Goal: Task Accomplishment & Management: Complete application form

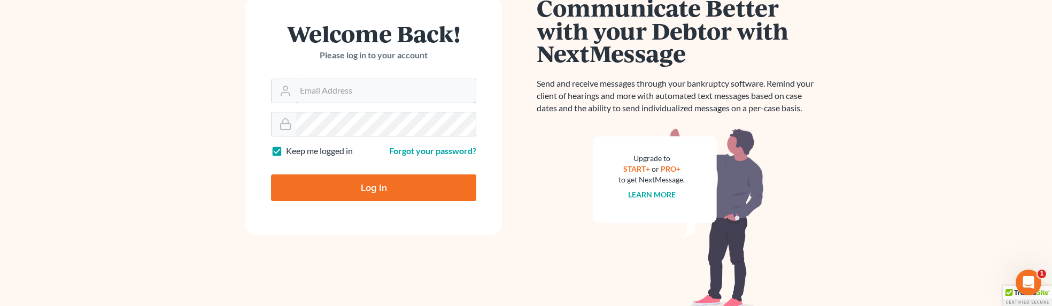
type input "sevan@gorginianlaw.com"
click at [372, 191] on input "Log In" at bounding box center [373, 187] width 205 height 27
type input "Thinking..."
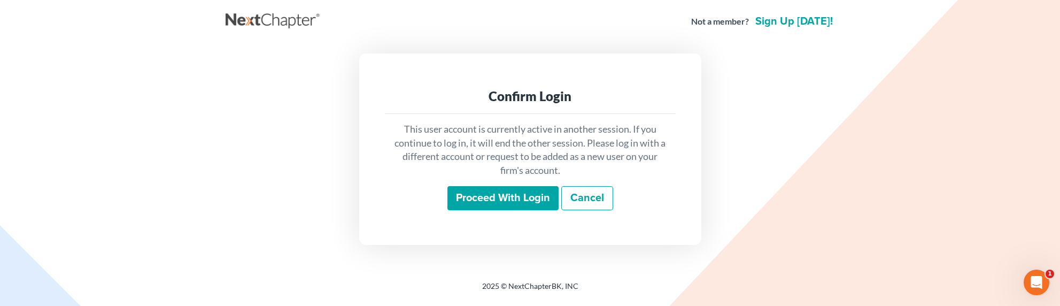
click at [510, 191] on input "Proceed with login" at bounding box center [502, 198] width 111 height 25
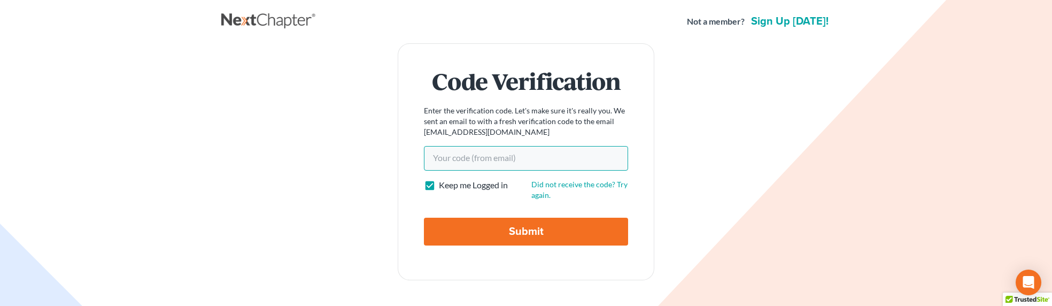
click at [537, 161] on input "Your code(from email)" at bounding box center [526, 158] width 204 height 25
paste input "9c36fa"
type input "9c36fa"
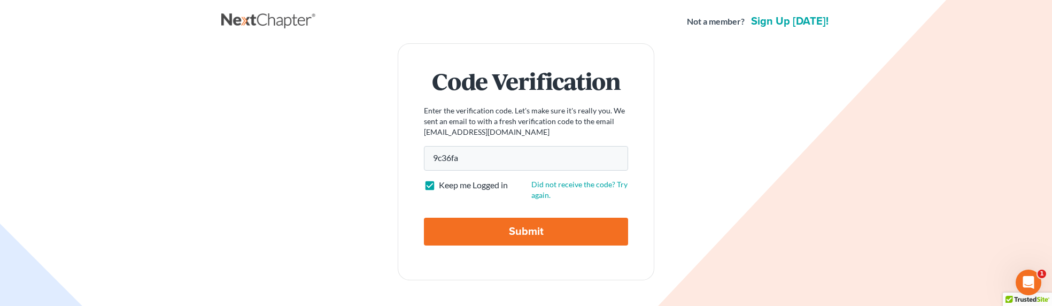
click at [513, 228] on input "Submit" at bounding box center [526, 232] width 204 height 28
type input "Thinking..."
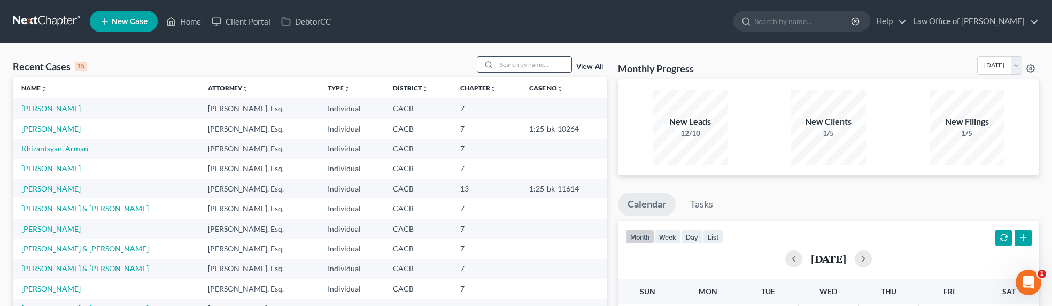
click at [549, 65] on input "search" at bounding box center [533, 64] width 75 height 15
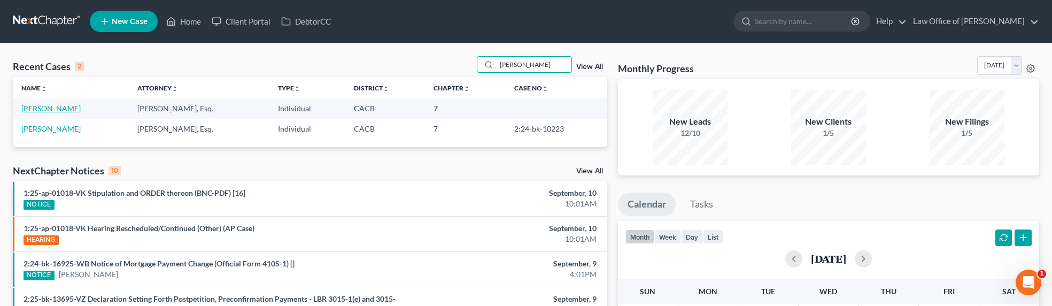
type input "[PERSON_NAME]"
click at [59, 107] on link "[PERSON_NAME]" at bounding box center [50, 108] width 59 height 9
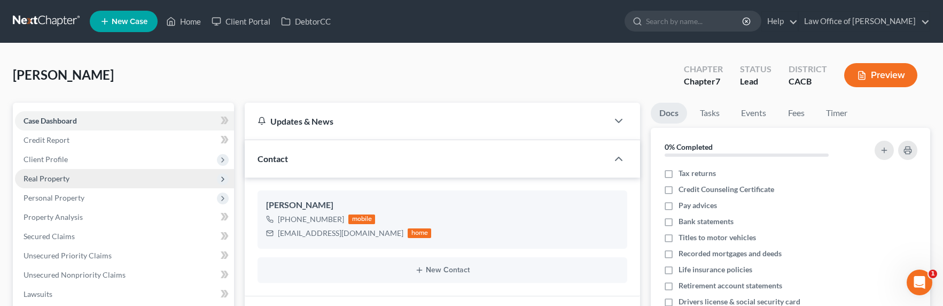
click at [56, 176] on span "Real Property" at bounding box center [47, 178] width 46 height 9
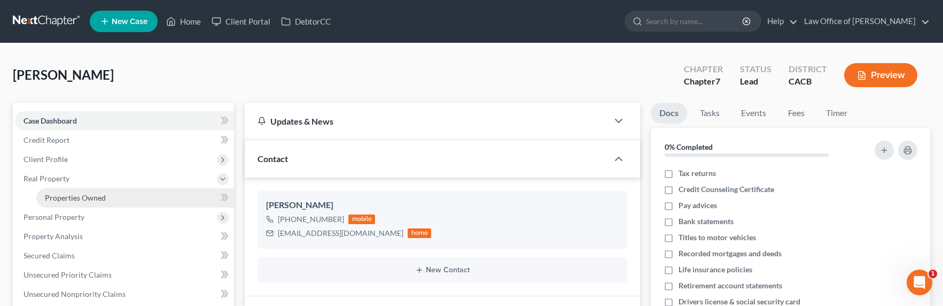
click at [65, 201] on span "Properties Owned" at bounding box center [75, 197] width 61 height 9
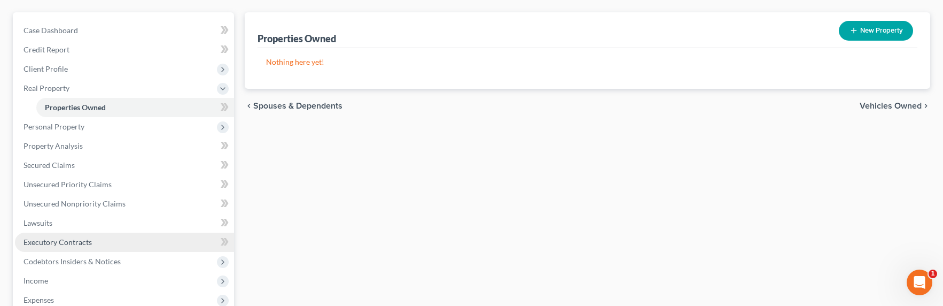
scroll to position [133, 0]
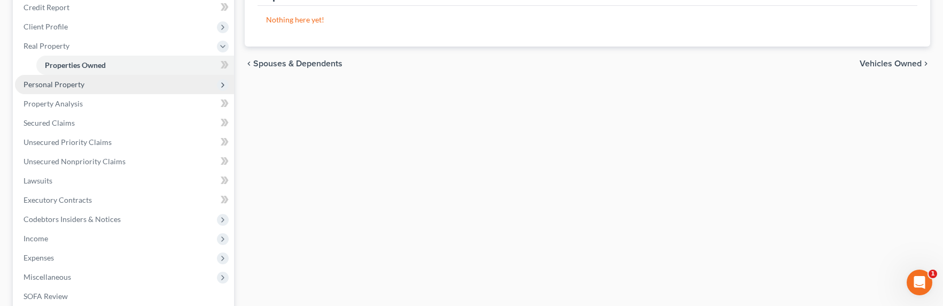
click at [37, 85] on span "Personal Property" at bounding box center [54, 84] width 61 height 9
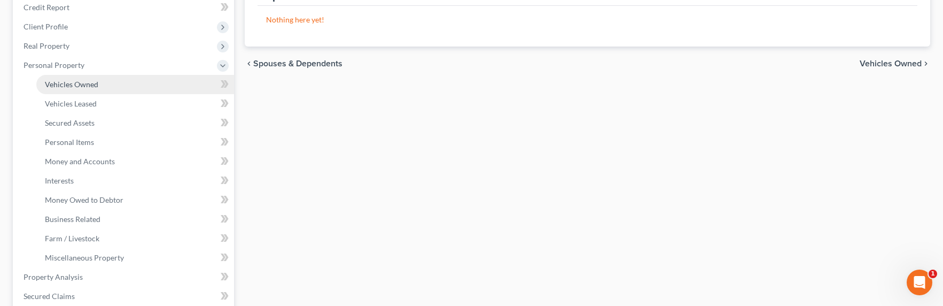
click at [59, 86] on span "Vehicles Owned" at bounding box center [71, 84] width 53 height 9
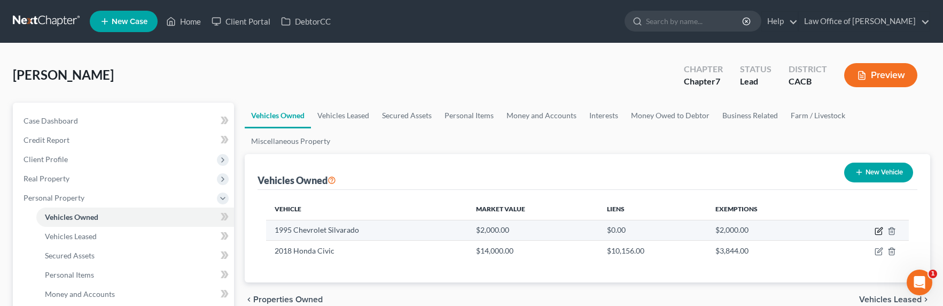
click at [881, 231] on icon "button" at bounding box center [879, 231] width 9 height 9
select select "0"
select select "31"
select select "4"
select select "0"
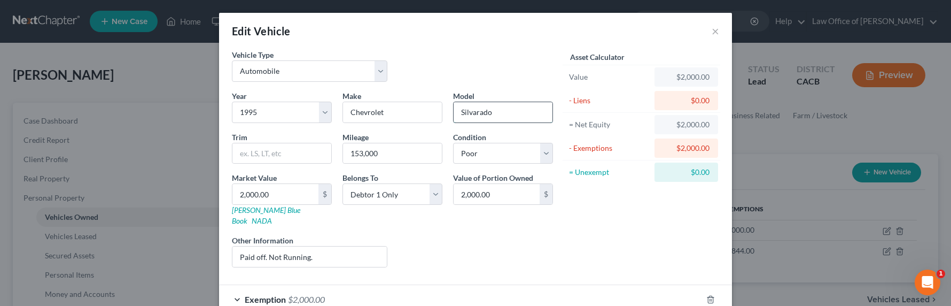
click at [470, 114] on input "Silvarado" at bounding box center [503, 112] width 99 height 20
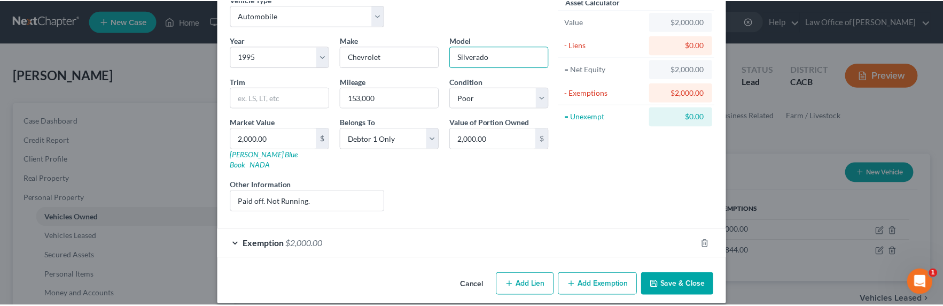
scroll to position [56, 0]
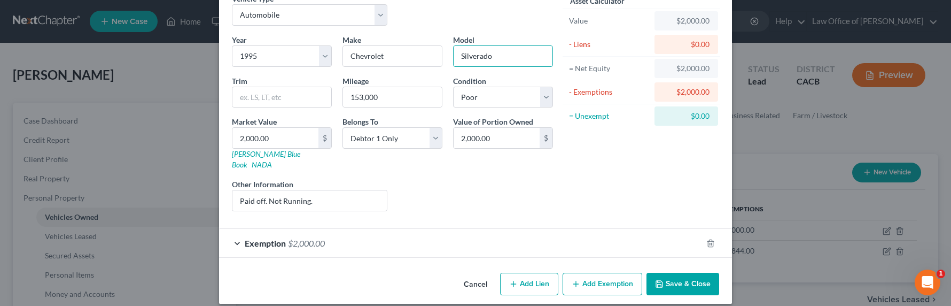
type input "Silverado"
click at [671, 273] on button "Save & Close" at bounding box center [683, 284] width 73 height 22
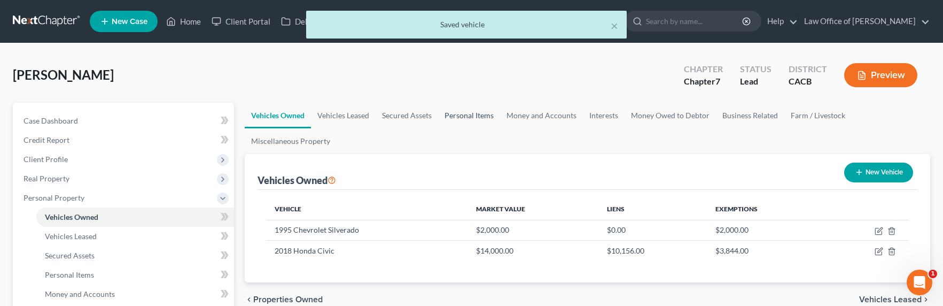
click at [450, 114] on link "Personal Items" at bounding box center [469, 116] width 62 height 26
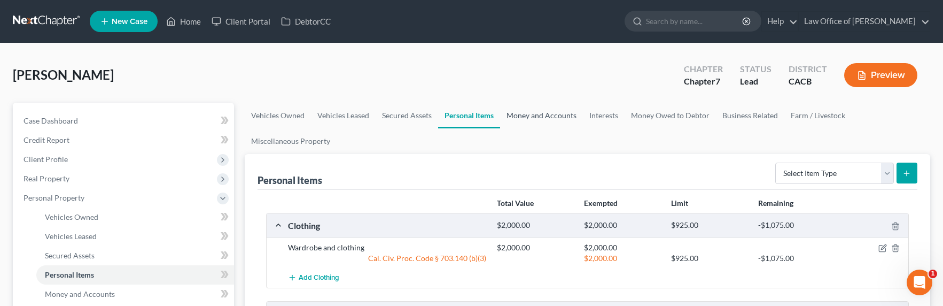
click at [549, 110] on link "Money and Accounts" at bounding box center [541, 116] width 83 height 26
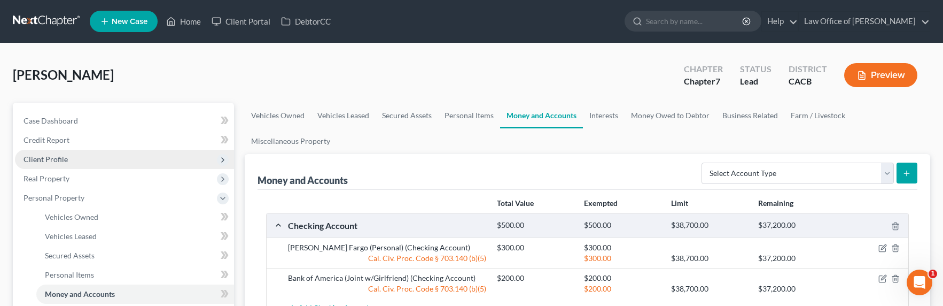
click at [46, 159] on span "Client Profile" at bounding box center [46, 158] width 44 height 9
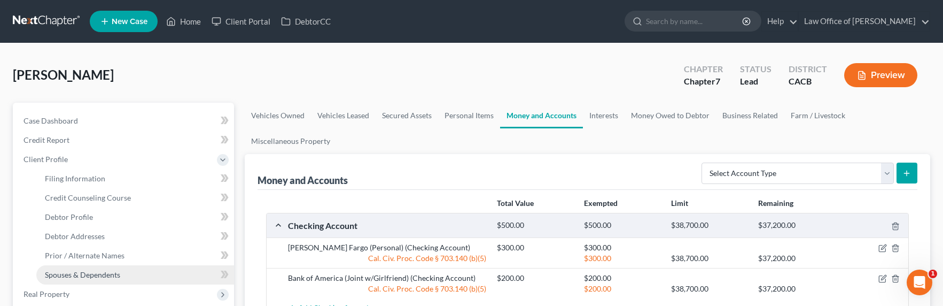
click at [89, 275] on span "Spouses & Dependents" at bounding box center [82, 274] width 75 height 9
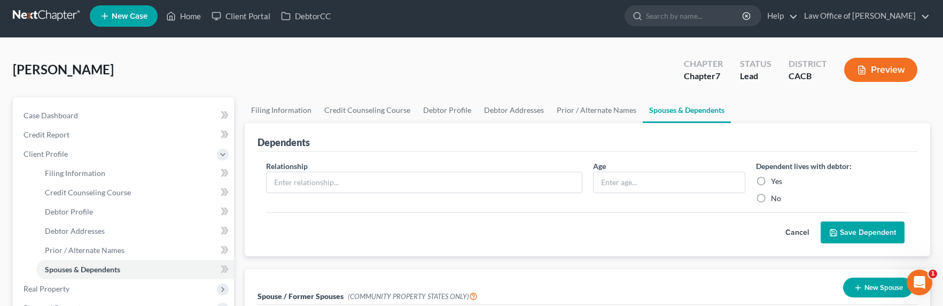
scroll to position [109, 0]
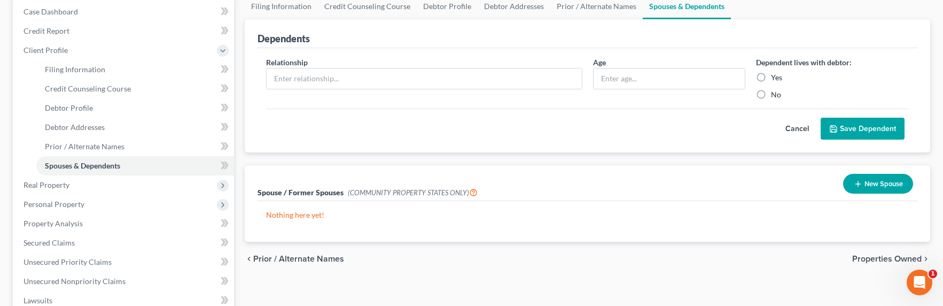
click at [851, 181] on button "New Spouse" at bounding box center [878, 184] width 70 height 20
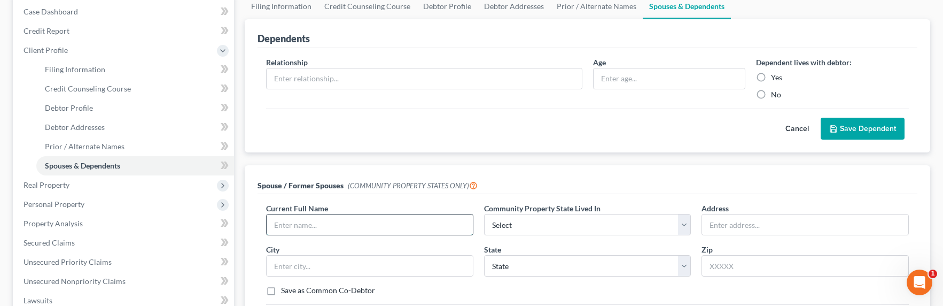
click at [301, 222] on input "text" at bounding box center [370, 224] width 206 height 20
type input "[PERSON_NAME]"
click at [760, 222] on input "text" at bounding box center [805, 224] width 206 height 20
type input "[STREET_ADDRESS]"
type input "33193"
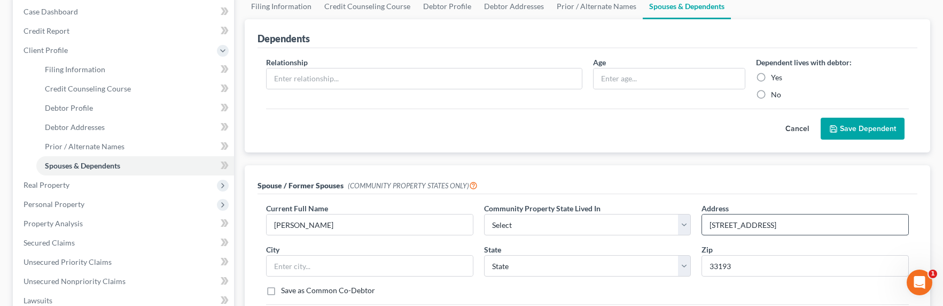
type input "[GEOGRAPHIC_DATA]"
select select "9"
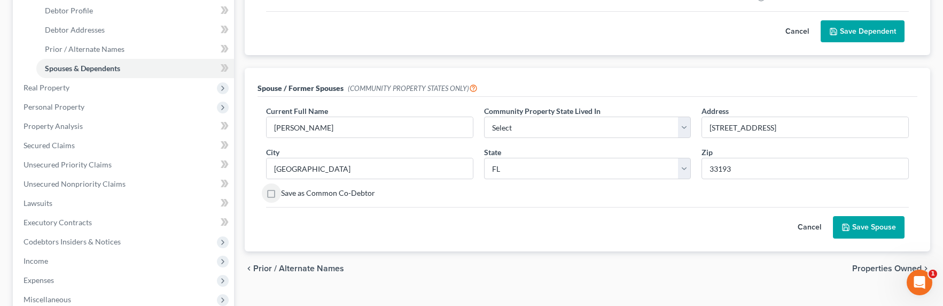
scroll to position [229, 0]
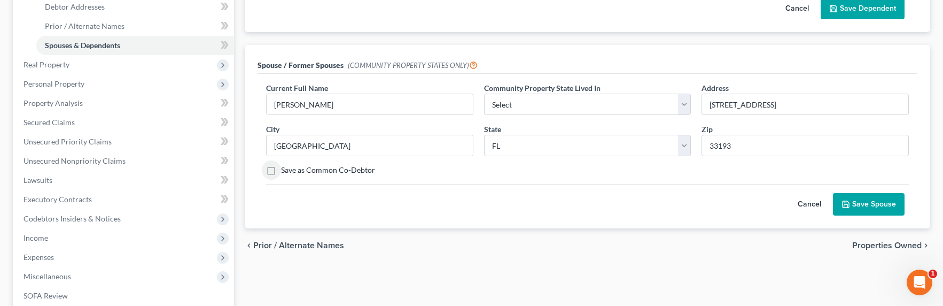
click at [858, 193] on button "Save Spouse" at bounding box center [869, 204] width 72 height 22
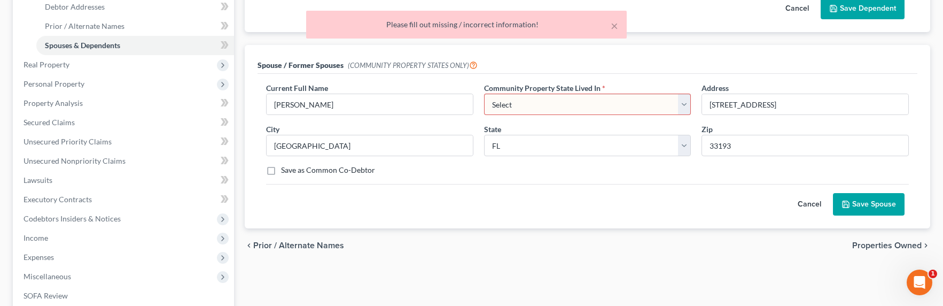
click at [579, 99] on select "Select AZ CA GU ID LA NV NM PR [GEOGRAPHIC_DATA] [GEOGRAPHIC_DATA] [GEOGRAPHIC_…" at bounding box center [587, 104] width 207 height 21
click at [805, 205] on button "Cancel" at bounding box center [809, 203] width 47 height 21
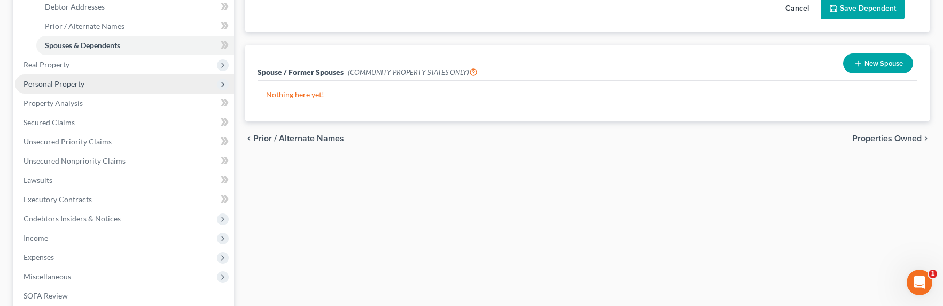
click at [62, 83] on span "Personal Property" at bounding box center [54, 83] width 61 height 9
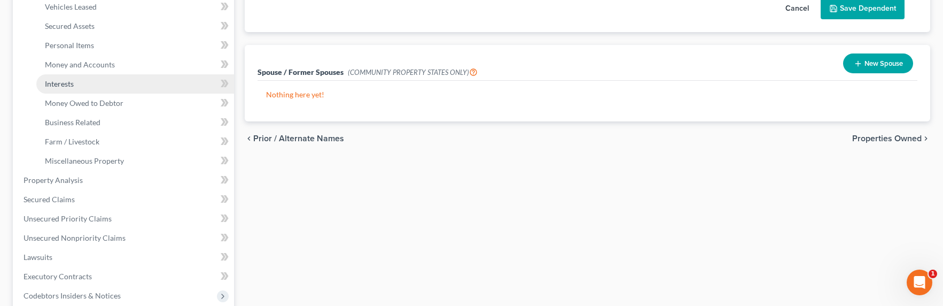
click at [71, 86] on span "Interests" at bounding box center [59, 83] width 29 height 9
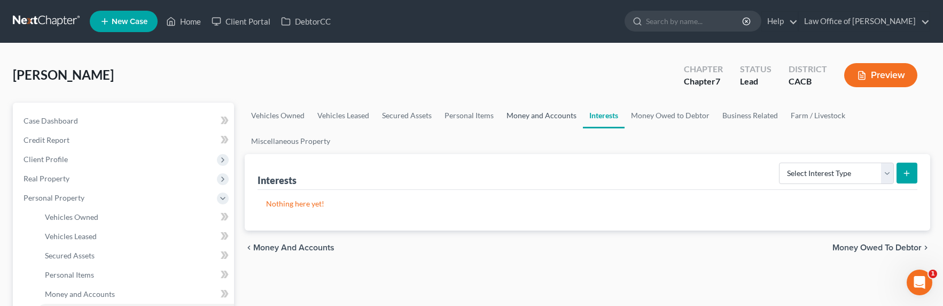
click at [526, 119] on link "Money and Accounts" at bounding box center [541, 116] width 83 height 26
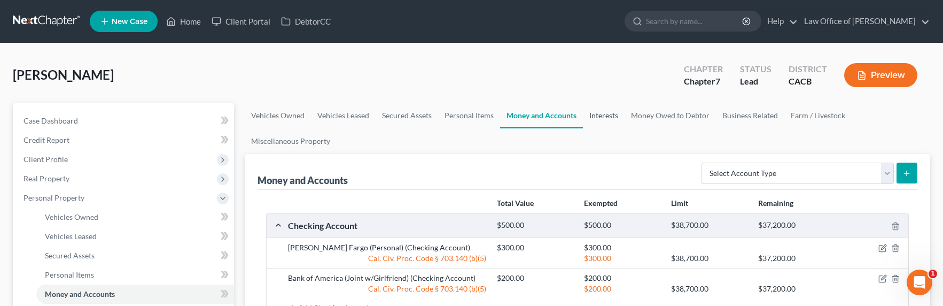
click at [590, 115] on link "Interests" at bounding box center [604, 116] width 42 height 26
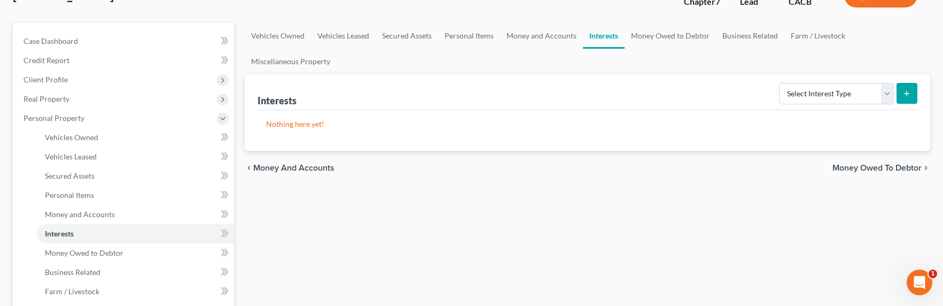
scroll to position [99, 0]
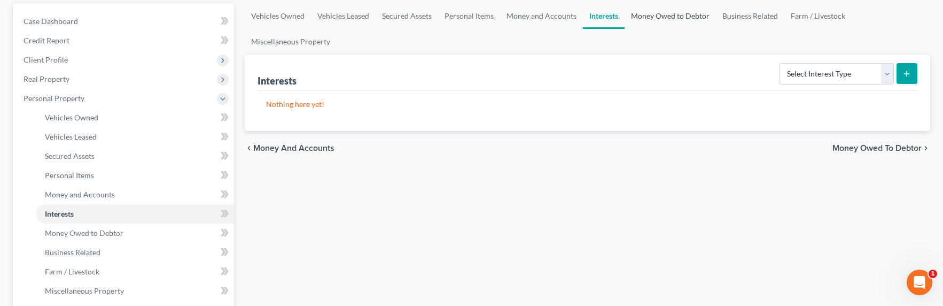
click at [667, 21] on link "Money Owed to Debtor" at bounding box center [670, 16] width 91 height 26
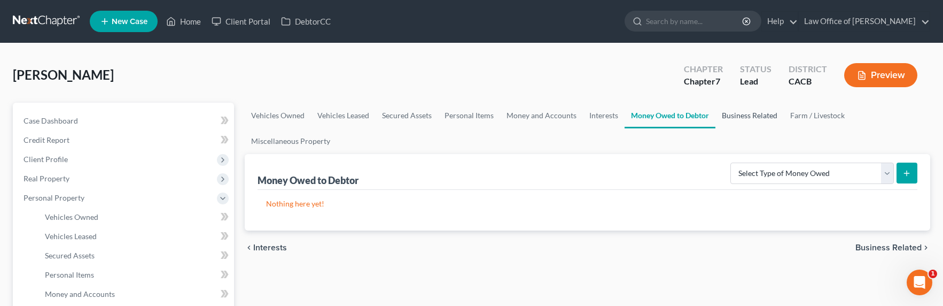
click at [757, 121] on link "Business Related" at bounding box center [750, 116] width 68 height 26
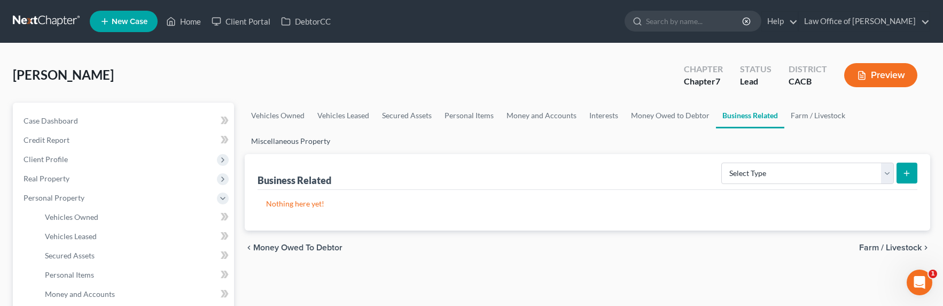
click at [312, 137] on link "Miscellaneous Property" at bounding box center [291, 141] width 92 height 26
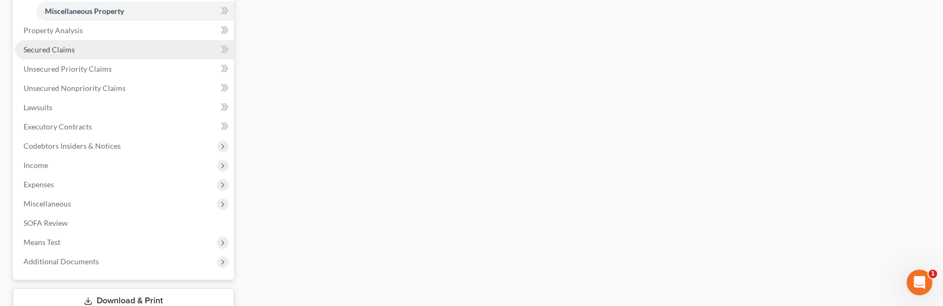
scroll to position [372, 0]
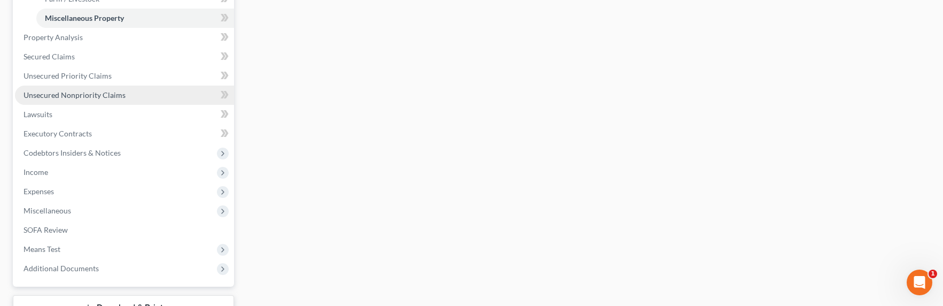
click at [67, 95] on span "Unsecured Nonpriority Claims" at bounding box center [75, 94] width 102 height 9
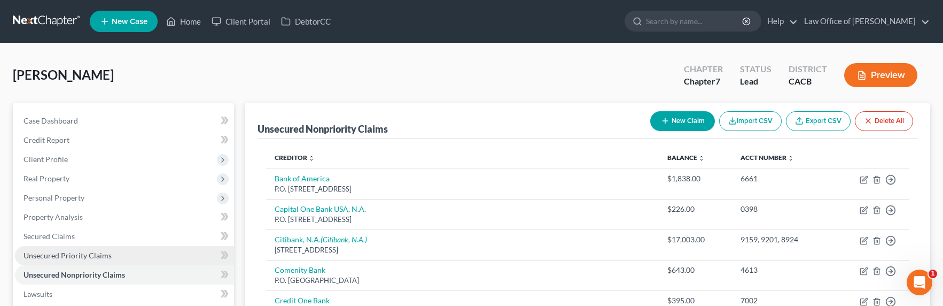
click at [70, 256] on span "Unsecured Priority Claims" at bounding box center [68, 255] width 88 height 9
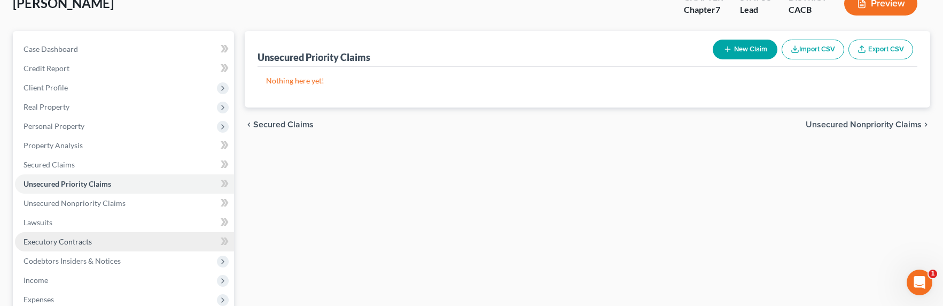
scroll to position [97, 0]
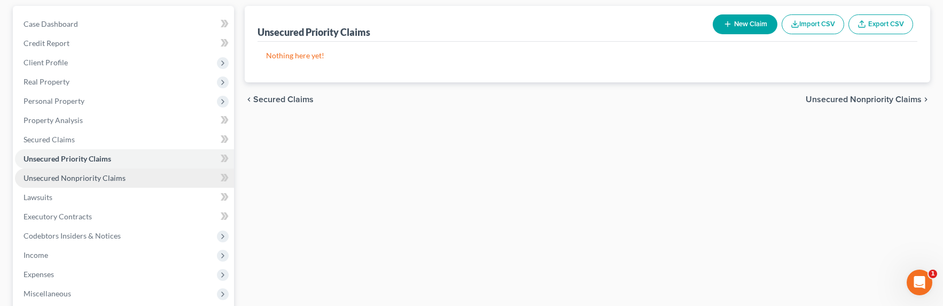
click at [89, 176] on span "Unsecured Nonpriority Claims" at bounding box center [75, 177] width 102 height 9
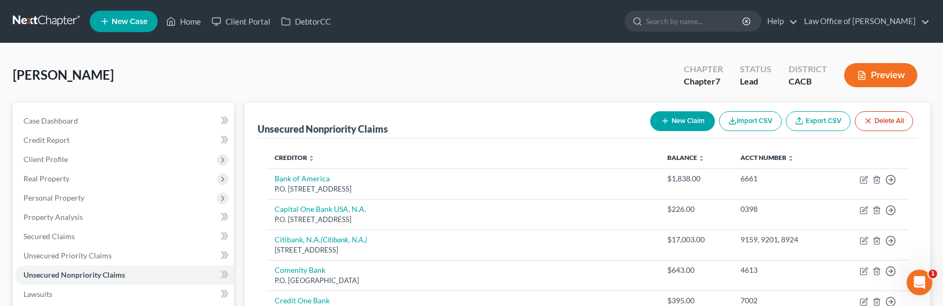
click at [667, 119] on button "New Claim" at bounding box center [682, 121] width 65 height 20
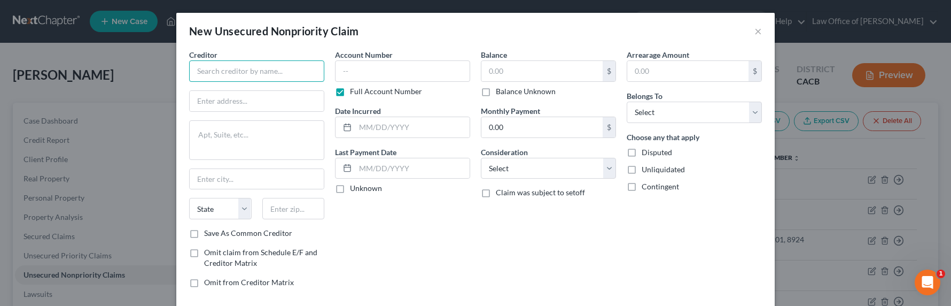
click at [235, 75] on input "text" at bounding box center [256, 70] width 135 height 21
type input "T"
type input "Fresenius Kidney Care"
click at [512, 73] on input "text" at bounding box center [542, 71] width 121 height 20
type input "2,541"
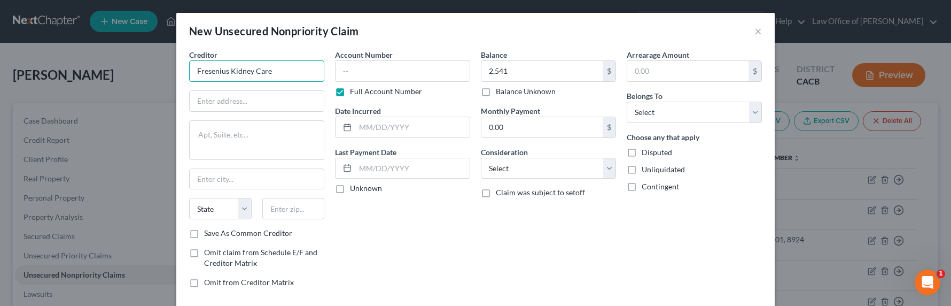
drag, startPoint x: 278, startPoint y: 69, endPoint x: 191, endPoint y: 69, distance: 86.6
click at [192, 69] on input "Fresenius Kidney Care" at bounding box center [256, 70] width 135 height 21
click at [409, 77] on input "text" at bounding box center [402, 70] width 135 height 21
type input "804049"
click at [238, 66] on input "text" at bounding box center [256, 70] width 135 height 21
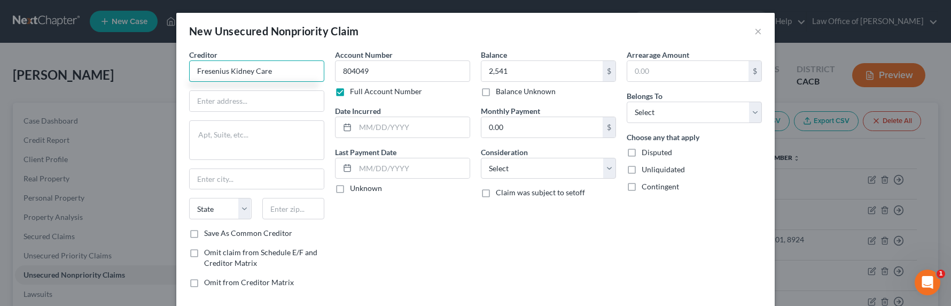
type input "Fresenius Kidney Care"
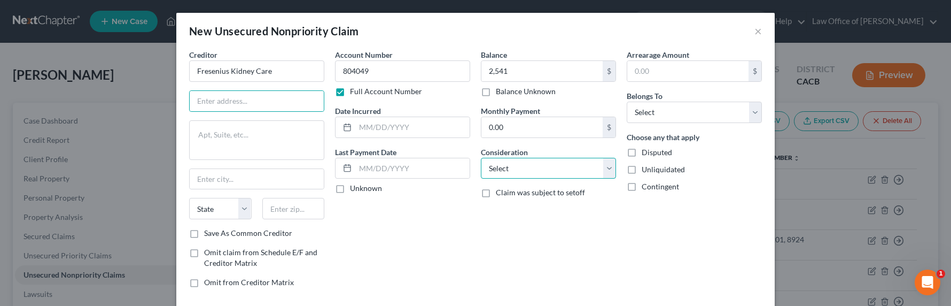
click at [516, 168] on select "Select Cable / Satellite Services Collection Agency Credit Card Debt Debt Couns…" at bounding box center [548, 168] width 135 height 21
select select "9"
click at [481, 158] on select "Select Cable / Satellite Services Collection Agency Credit Card Debt Debt Couns…" at bounding box center [548, 168] width 135 height 21
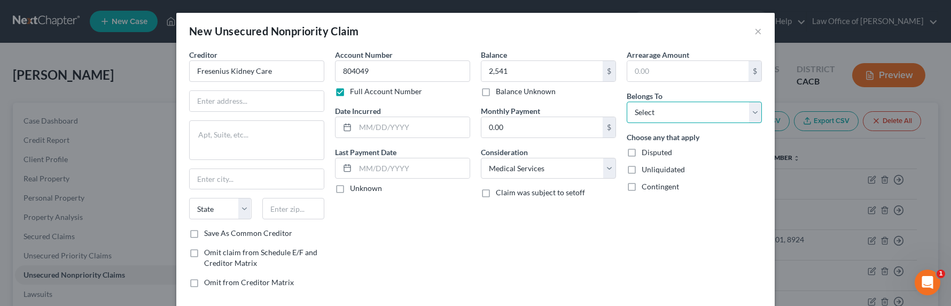
click at [670, 113] on select "Select Debtor 1 Only Debtor 2 Only Debtor 1 And Debtor 2 Only At Least One Of T…" at bounding box center [694, 112] width 135 height 21
select select "0"
click at [627, 102] on select "Select Debtor 1 Only Debtor 2 Only Debtor 1 And Debtor 2 Only At Least One Of T…" at bounding box center [694, 112] width 135 height 21
click at [219, 107] on input "text" at bounding box center [257, 101] width 134 height 20
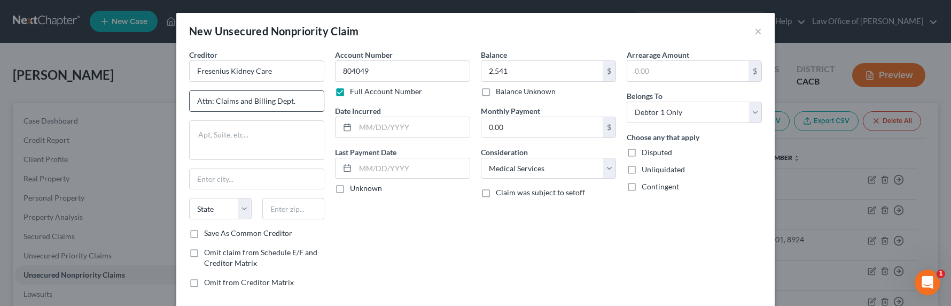
type input "Attn: Claims and Billing Dept."
paste textarea "[STREET_ADDRESS]"
type textarea "[STREET_ADDRESS]"
type input "91340"
type input "San [PERSON_NAME]"
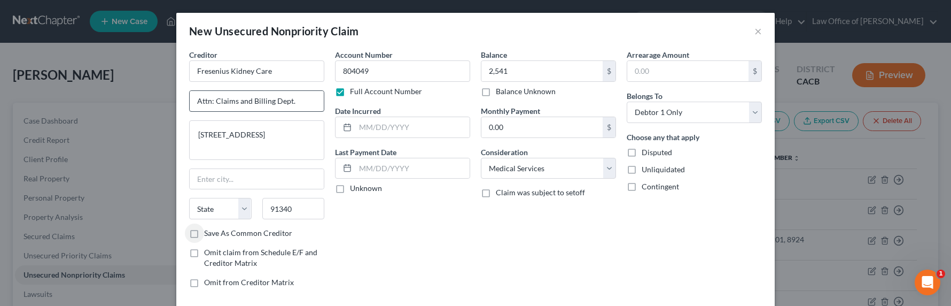
select select "4"
drag, startPoint x: 281, startPoint y: 153, endPoint x: 278, endPoint y: 136, distance: 17.3
click at [278, 136] on textarea "[STREET_ADDRESS]" at bounding box center [256, 140] width 135 height 40
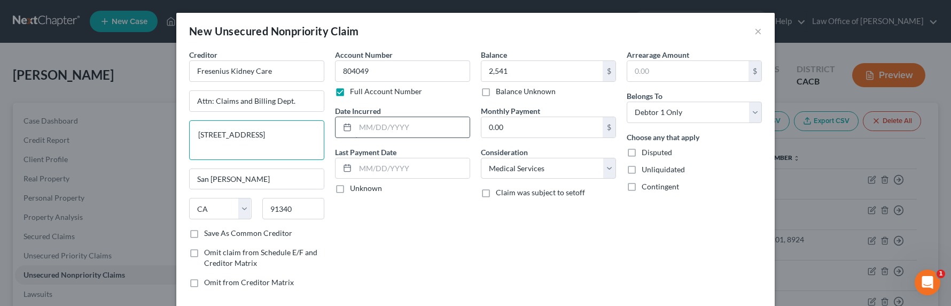
type textarea "[STREET_ADDRESS]"
click at [413, 130] on input "text" at bounding box center [412, 127] width 114 height 20
type input "[DATE]-[DATE]"
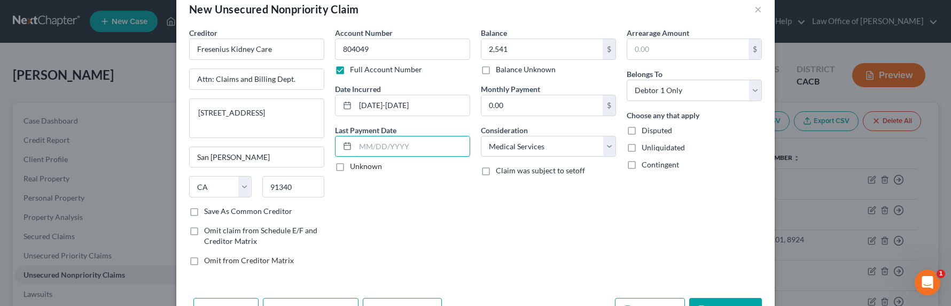
scroll to position [58, 0]
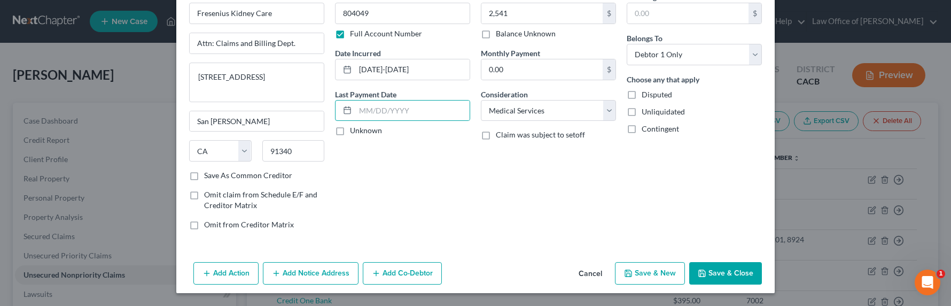
click at [707, 271] on button "Save & Close" at bounding box center [725, 273] width 73 height 22
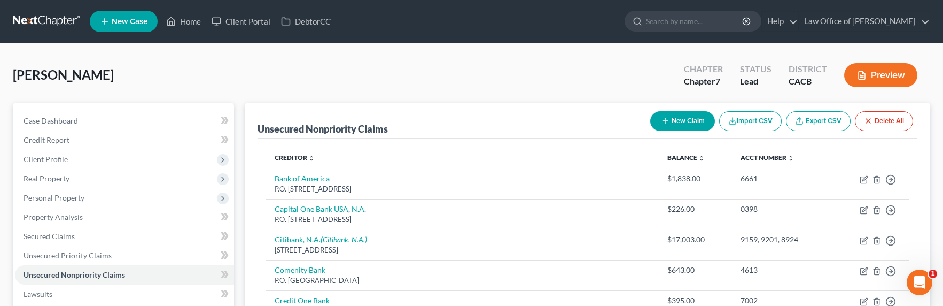
click at [661, 134] on div "New Claim Import CSV Export CSV Delete All" at bounding box center [781, 121] width 271 height 28
click at [679, 110] on div "New Claim Import CSV Export CSV Delete All" at bounding box center [781, 121] width 271 height 28
click at [656, 119] on button "New Claim" at bounding box center [682, 121] width 65 height 20
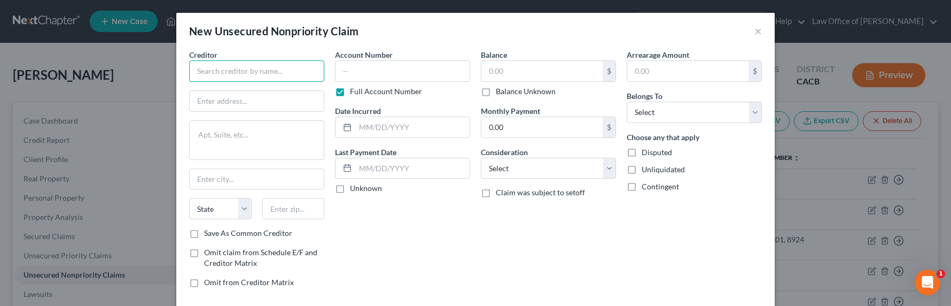
click at [226, 69] on input "text" at bounding box center [256, 70] width 135 height 21
type input "[PERSON_NAME] Permanente"
click at [507, 72] on input "text" at bounding box center [542, 71] width 121 height 20
type input "100"
click at [509, 170] on select "Select Cable / Satellite Services Collection Agency Credit Card Debt Debt Couns…" at bounding box center [548, 168] width 135 height 21
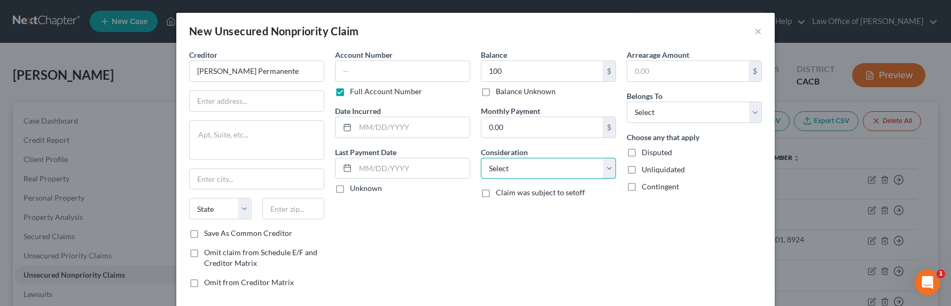
select select "9"
click at [481, 158] on select "Select Cable / Satellite Services Collection Agency Credit Card Debt Debt Couns…" at bounding box center [548, 168] width 135 height 21
click at [376, 69] on input "text" at bounding box center [402, 70] width 135 height 21
type input "222900741897"
type input "2025"
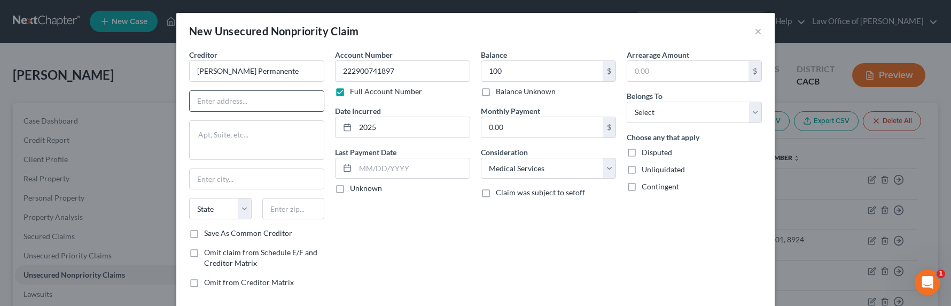
click at [245, 105] on input "text" at bounding box center [257, 101] width 134 height 20
type input "Attn: Billing, Legal or Accounting Dept."
paste textarea "[STREET_ADDRESS][PERSON_NAME]"
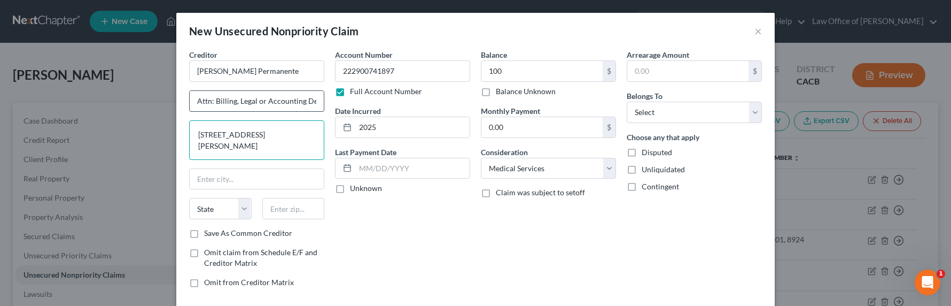
type textarea "[STREET_ADDRESS][PERSON_NAME]"
type input "91402"
type input "[GEOGRAPHIC_DATA]"
select select "4"
drag, startPoint x: 238, startPoint y: 146, endPoint x: 250, endPoint y: 135, distance: 16.6
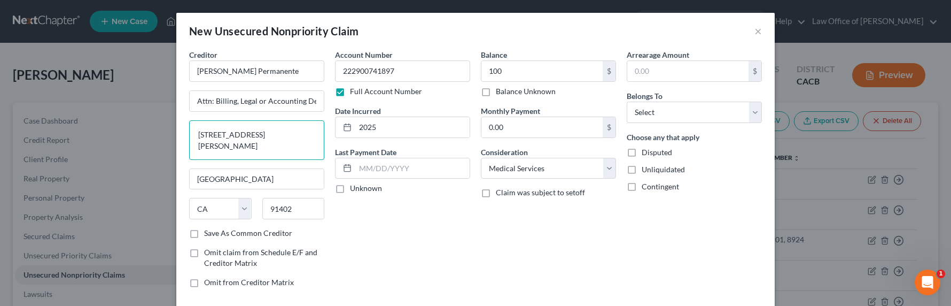
click at [250, 135] on textarea "[STREET_ADDRESS][PERSON_NAME]" at bounding box center [256, 140] width 135 height 40
type textarea "[STREET_ADDRESS][PERSON_NAME]"
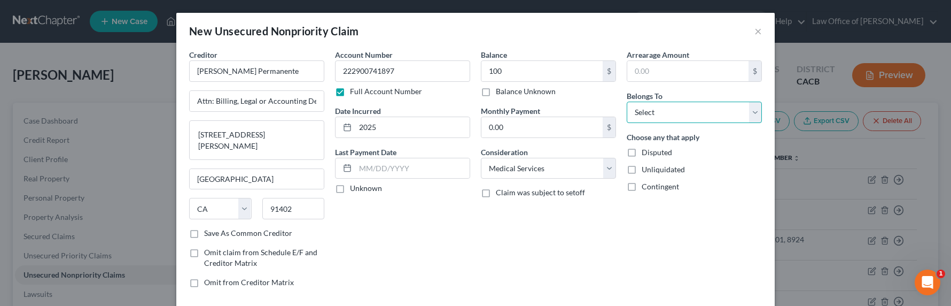
click at [677, 112] on select "Select Debtor 1 Only Debtor 2 Only Debtor 1 And Debtor 2 Only At Least One Of T…" at bounding box center [694, 112] width 135 height 21
select select "0"
click at [627, 102] on select "Select Debtor 1 Only Debtor 2 Only Debtor 1 And Debtor 2 Only At Least One Of T…" at bounding box center [694, 112] width 135 height 21
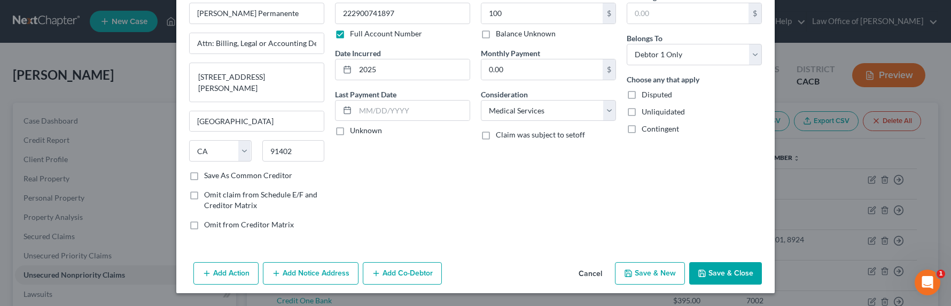
click at [711, 272] on button "Save & Close" at bounding box center [725, 273] width 73 height 22
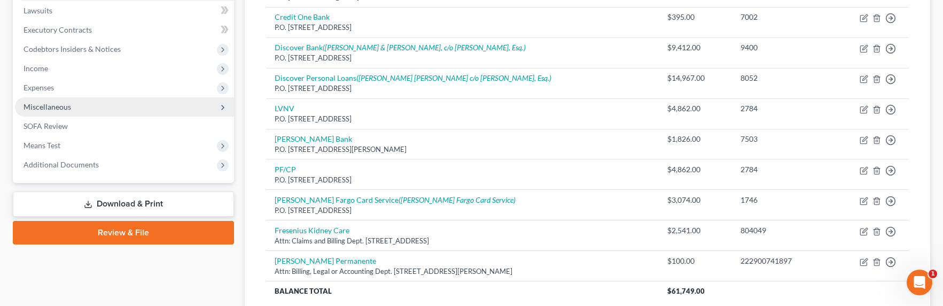
scroll to position [242, 0]
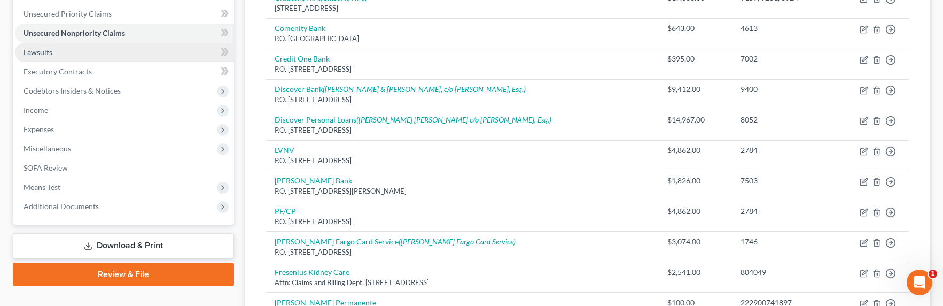
click at [34, 56] on span "Lawsuits" at bounding box center [38, 52] width 29 height 9
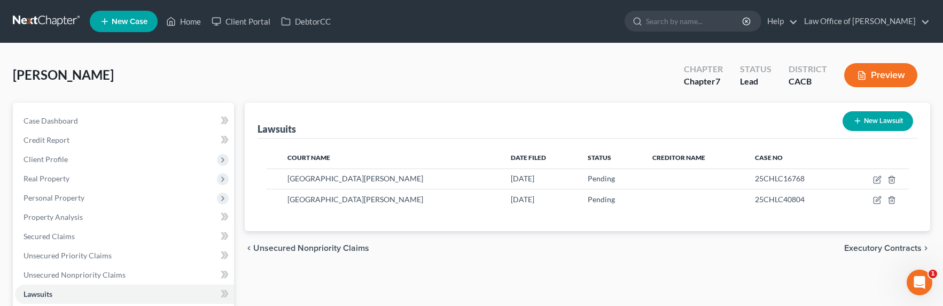
click at [860, 122] on icon "button" at bounding box center [857, 121] width 9 height 9
select select "0"
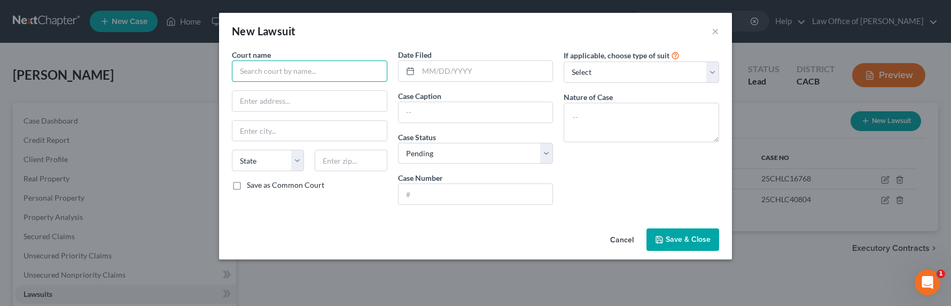
click at [292, 73] on input "text" at bounding box center [310, 70] width 156 height 21
type input "11th Judicial Circuit"
type input "Miami Date"
click at [274, 165] on select "State [US_STATE] AK AR AZ CA CO CT DE DC [GEOGRAPHIC_DATA] [GEOGRAPHIC_DATA] GU…" at bounding box center [268, 160] width 72 height 21
select select "9"
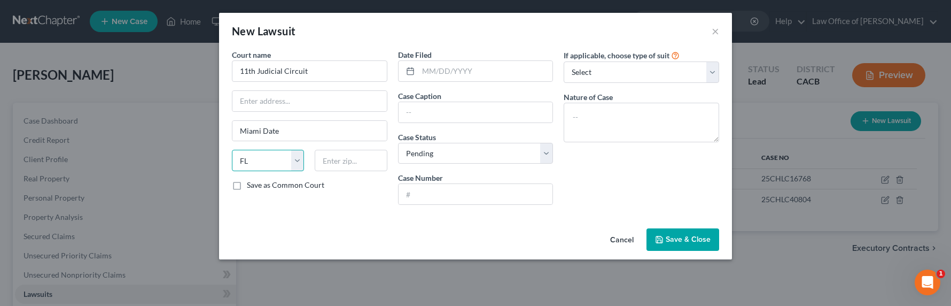
click at [232, 150] on select "State [US_STATE] AK AR AZ CA CO CT DE DC [GEOGRAPHIC_DATA] [GEOGRAPHIC_DATA] GU…" at bounding box center [268, 160] width 72 height 21
click at [440, 119] on input "text" at bounding box center [476, 112] width 154 height 20
type input "P"
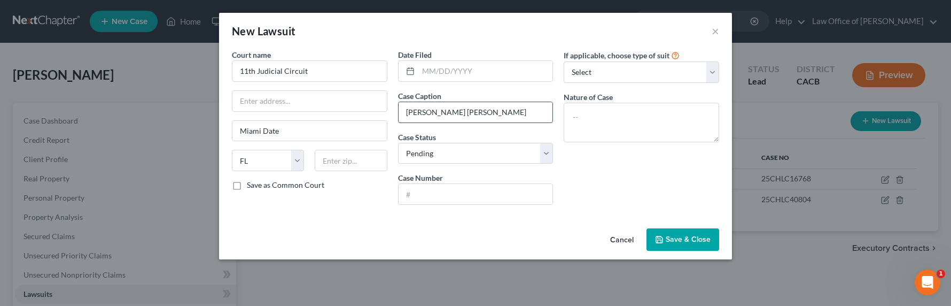
type input "[PERSON_NAME] [PERSON_NAME]"
select select "2"
click at [398, 143] on select "Select Pending On Appeal Concluded" at bounding box center [476, 153] width 156 height 21
type input "2024-018352-FC-04"
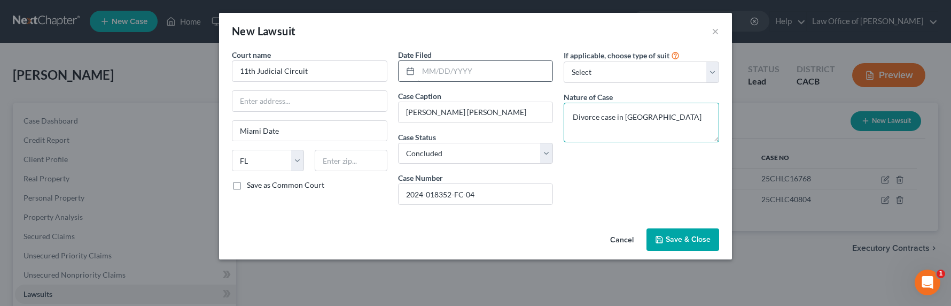
type textarea "Divorce case in [GEOGRAPHIC_DATA]"
drag, startPoint x: 459, startPoint y: 61, endPoint x: 457, endPoint y: 67, distance: 6.0
click at [458, 67] on input "text" at bounding box center [485, 71] width 135 height 20
type input "[DATE]"
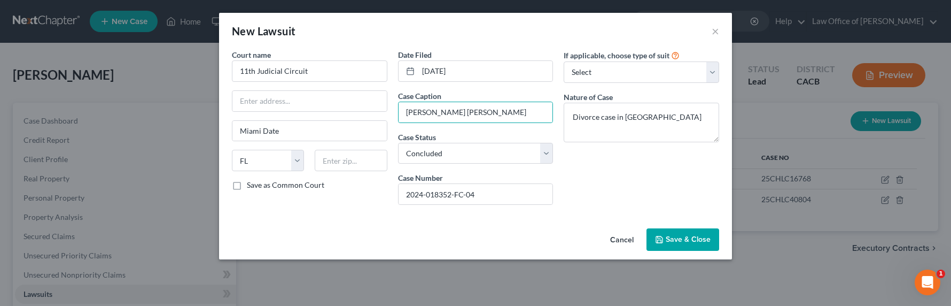
click at [680, 232] on button "Save & Close" at bounding box center [683, 239] width 73 height 22
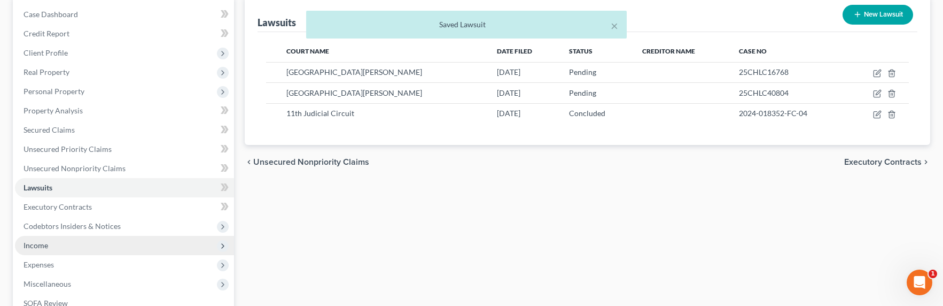
scroll to position [115, 0]
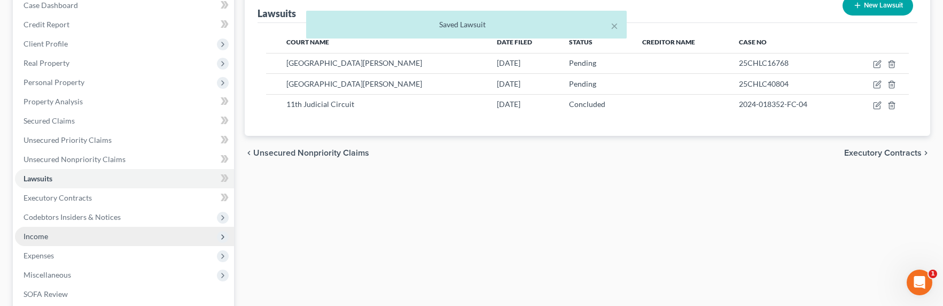
click at [34, 240] on span "Income" at bounding box center [124, 236] width 219 height 19
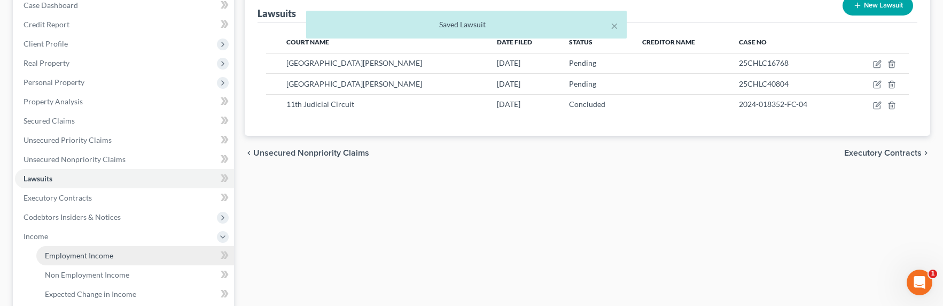
click at [62, 256] on span "Employment Income" at bounding box center [79, 255] width 68 height 9
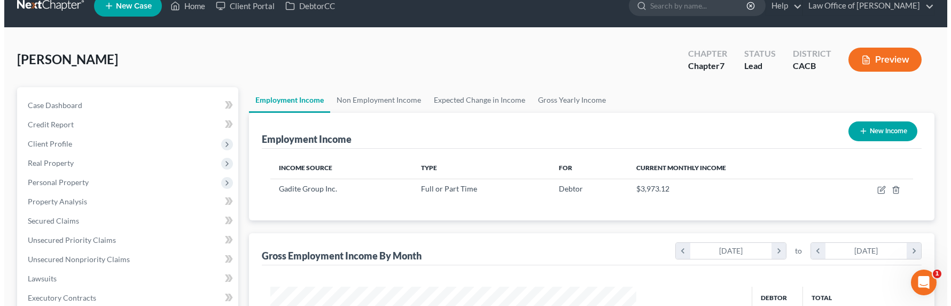
scroll to position [24, 0]
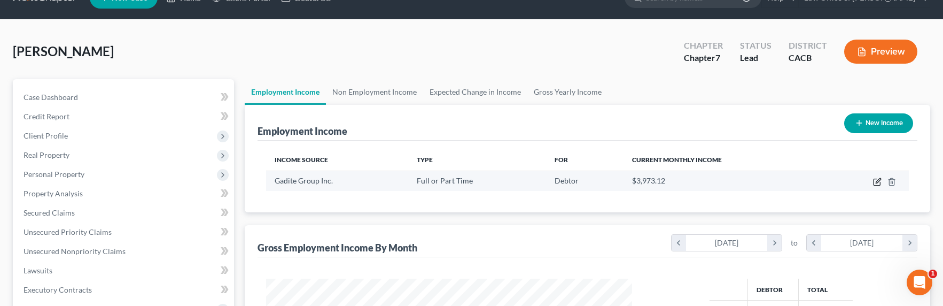
click at [877, 180] on icon "button" at bounding box center [877, 181] width 9 height 9
select select "0"
select select "4"
select select "0"
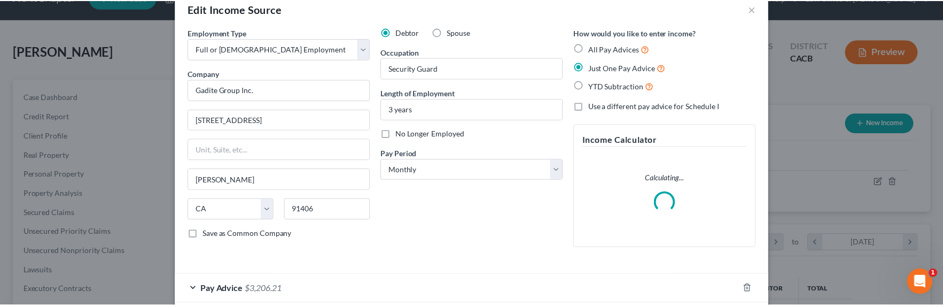
scroll to position [0, 0]
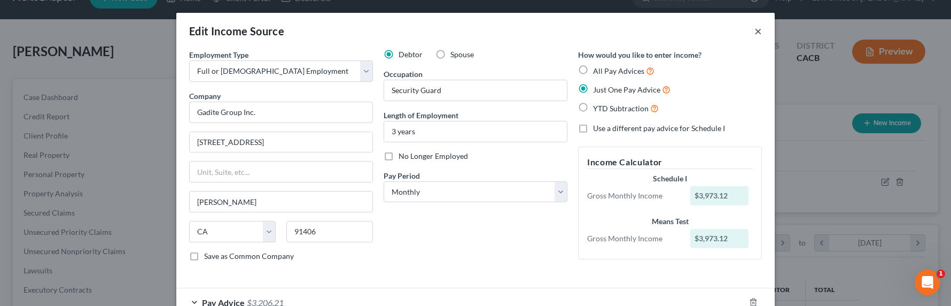
click at [755, 30] on button "×" at bounding box center [758, 31] width 7 height 13
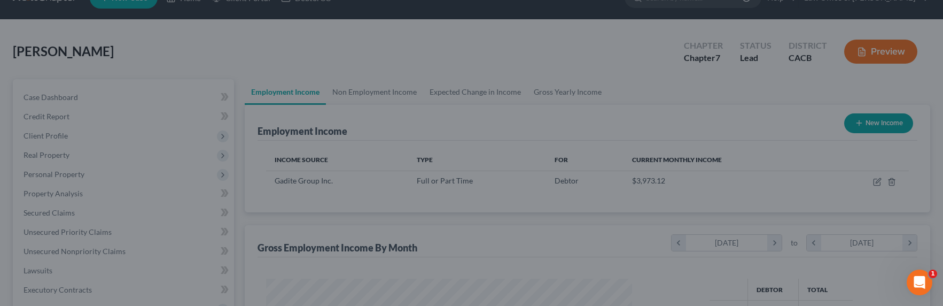
scroll to position [534229, 534033]
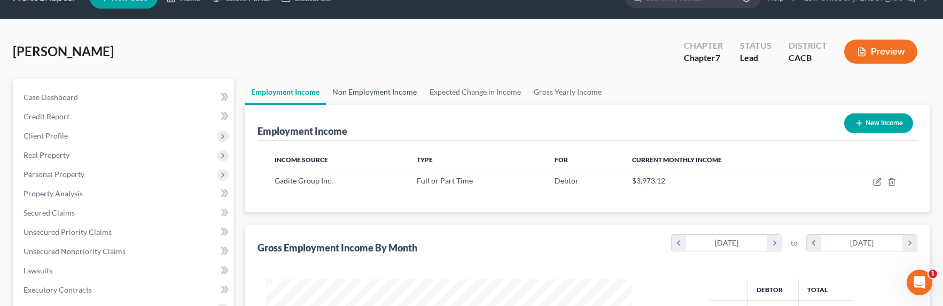
click at [393, 94] on link "Non Employment Income" at bounding box center [374, 92] width 97 height 26
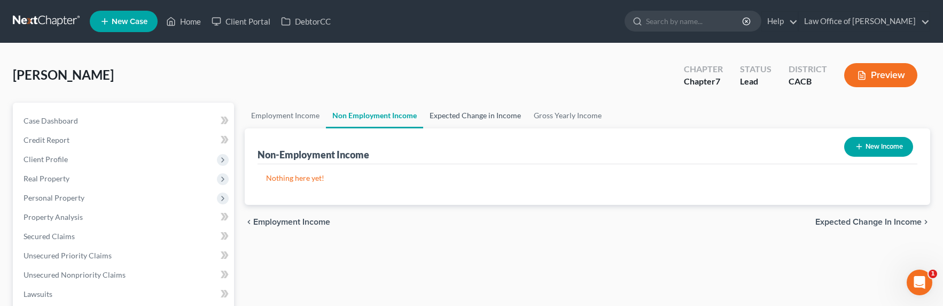
click at [470, 115] on link "Expected Change in Income" at bounding box center [475, 116] width 104 height 26
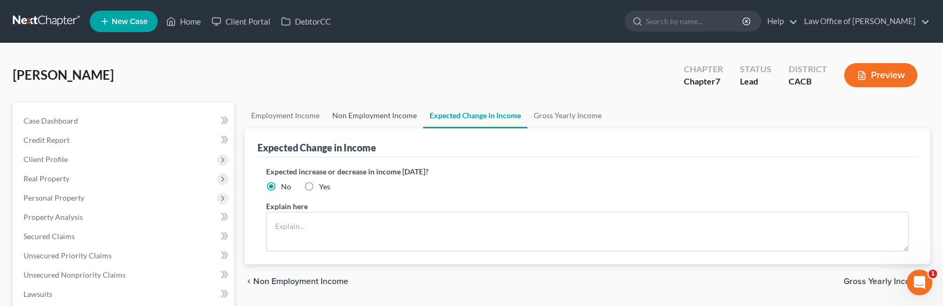
click at [398, 115] on link "Non Employment Income" at bounding box center [374, 116] width 97 height 26
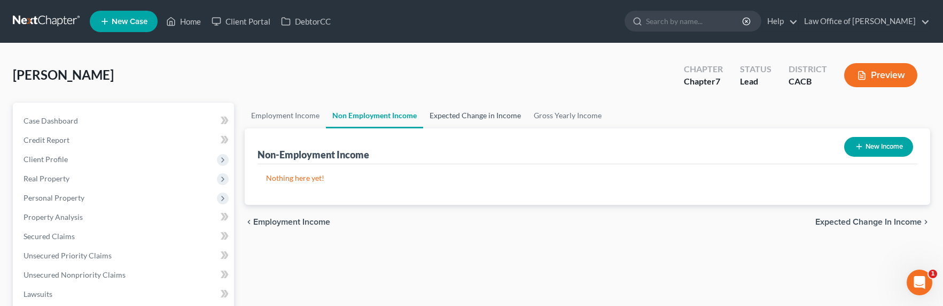
click at [501, 118] on link "Expected Change in Income" at bounding box center [475, 116] width 104 height 26
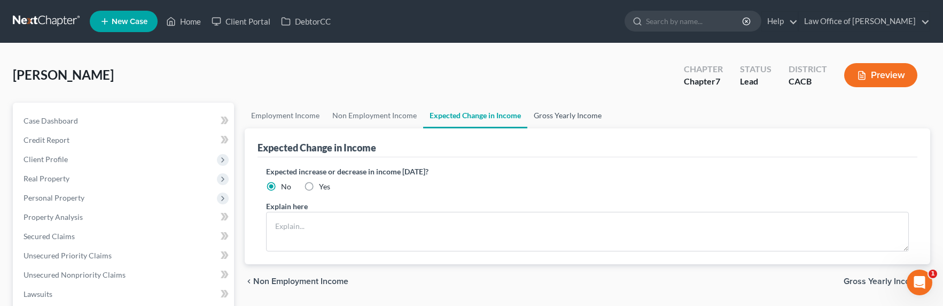
click at [539, 114] on link "Gross Yearly Income" at bounding box center [567, 116] width 81 height 26
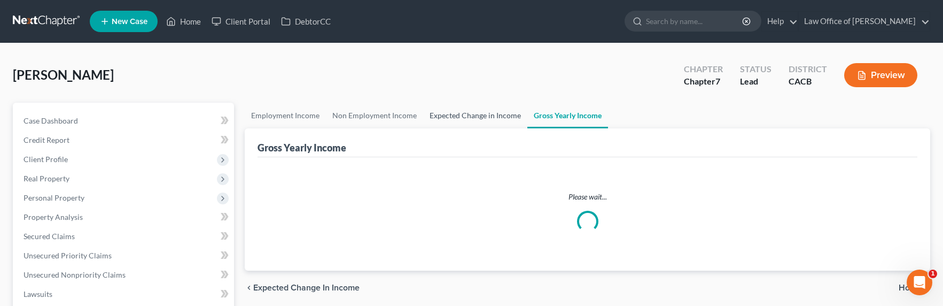
click at [476, 115] on link "Expected Change in Income" at bounding box center [475, 116] width 104 height 26
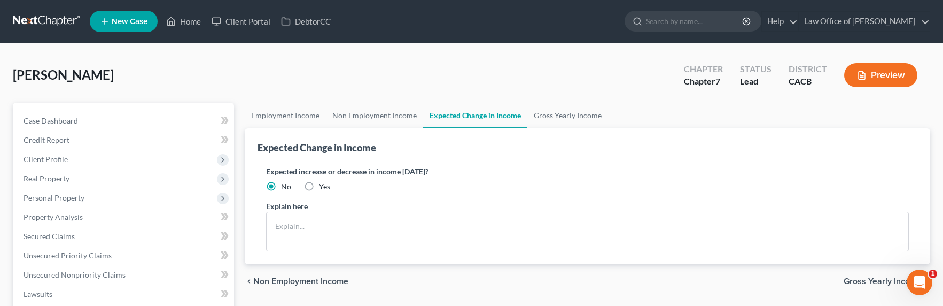
click at [320, 184] on span "Yes" at bounding box center [324, 186] width 11 height 9
click at [323, 184] on input "Yes" at bounding box center [326, 184] width 7 height 7
radio input "true"
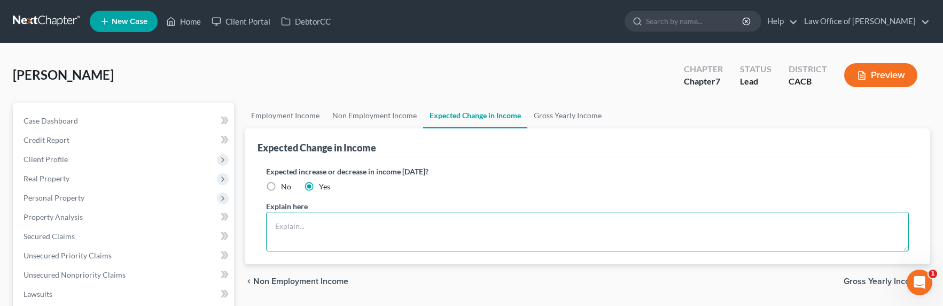
click at [309, 234] on textarea at bounding box center [587, 232] width 643 height 40
type textarea "Debtor getting medical treatment and income may fluctuate"
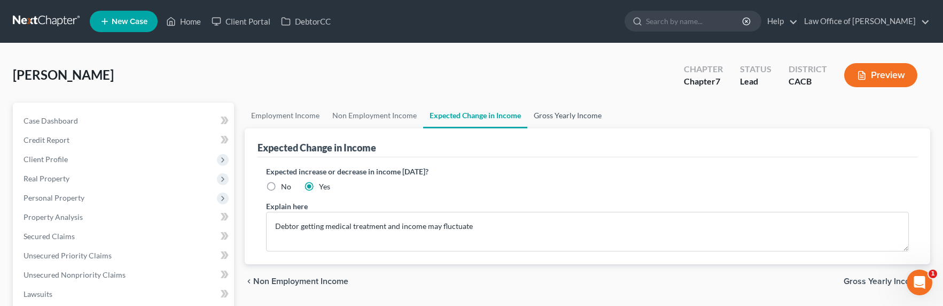
click at [586, 115] on link "Gross Yearly Income" at bounding box center [567, 116] width 81 height 26
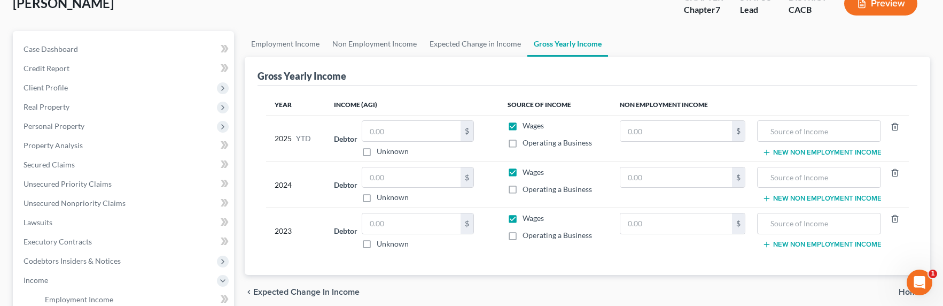
scroll to position [109, 0]
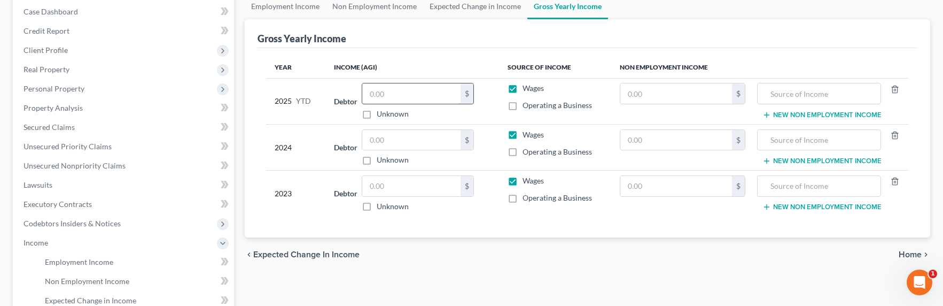
click at [398, 90] on input "text" at bounding box center [411, 93] width 98 height 20
type input "27,650"
click at [399, 134] on input "text" at bounding box center [411, 140] width 98 height 20
click at [397, 142] on input "text" at bounding box center [411, 140] width 98 height 20
type input "44,961"
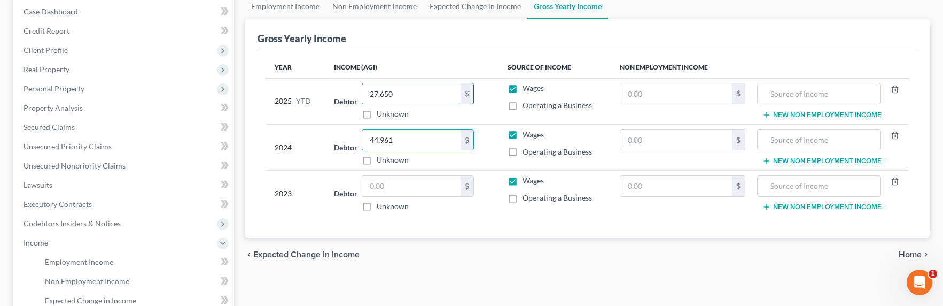
click at [379, 96] on input "27,650" at bounding box center [411, 93] width 98 height 20
click at [375, 94] on input "27,650" at bounding box center [411, 93] width 98 height 20
click at [372, 94] on input "27,650" at bounding box center [411, 93] width 98 height 20
type input "37,650"
click at [392, 180] on input "text" at bounding box center [411, 186] width 98 height 20
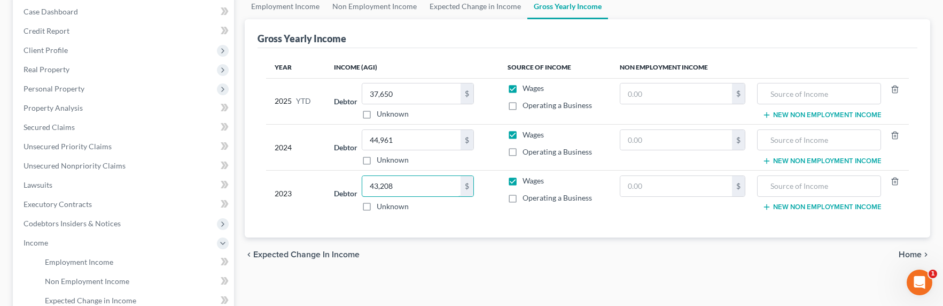
type input "43,208"
click at [494, 227] on div "Year Income (AGI) Source of Income Non Employment Income 2025 YTD Debtor 37,650…" at bounding box center [588, 143] width 660 height 190
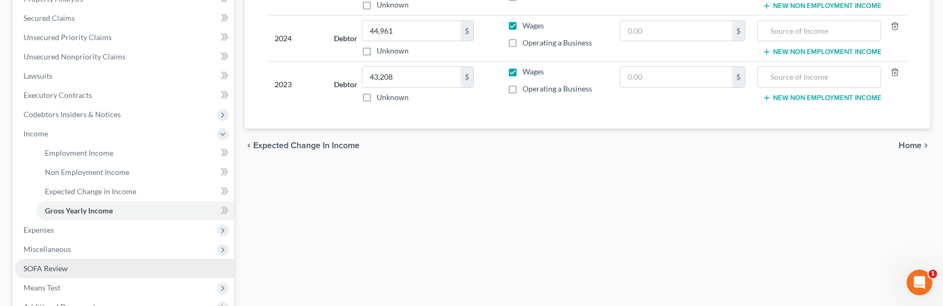
scroll to position [268, 0]
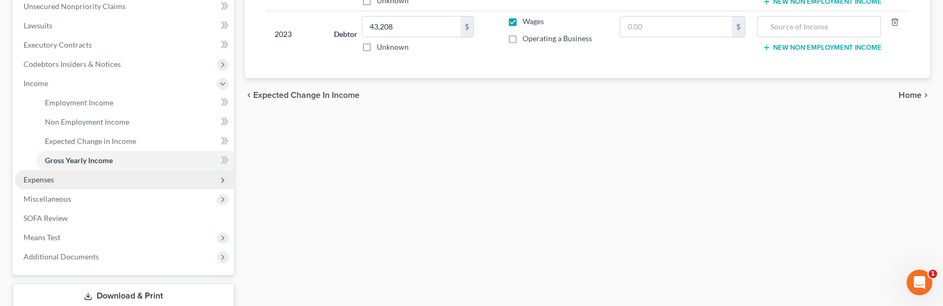
click at [42, 181] on span "Expenses" at bounding box center [39, 179] width 30 height 9
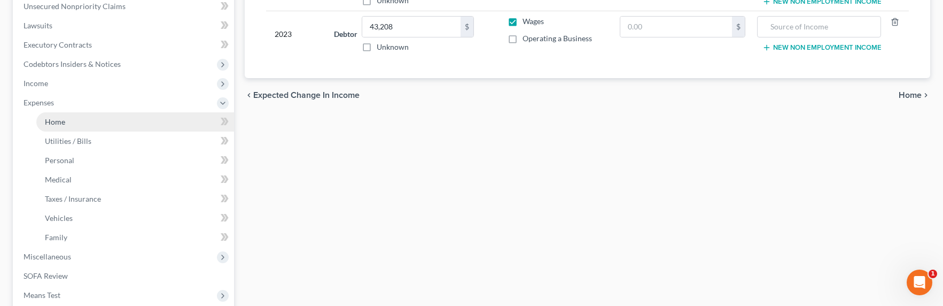
click at [54, 120] on span "Home" at bounding box center [55, 121] width 20 height 9
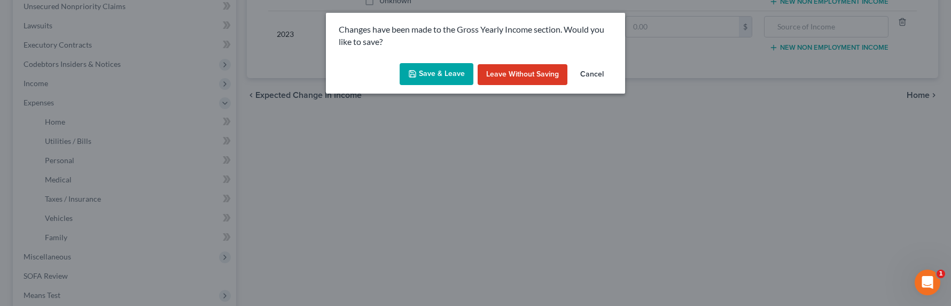
click at [448, 75] on button "Save & Leave" at bounding box center [437, 74] width 74 height 22
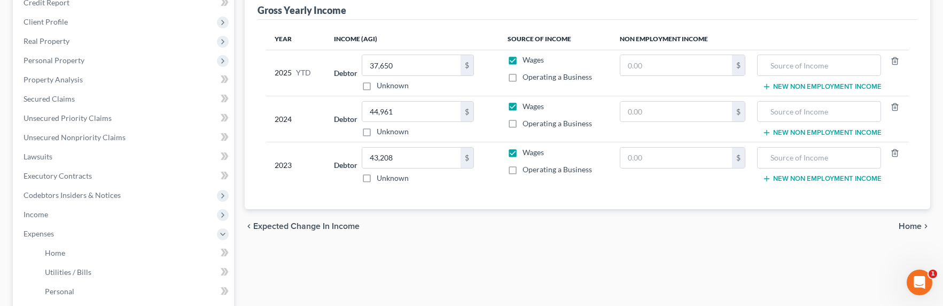
scroll to position [38, 0]
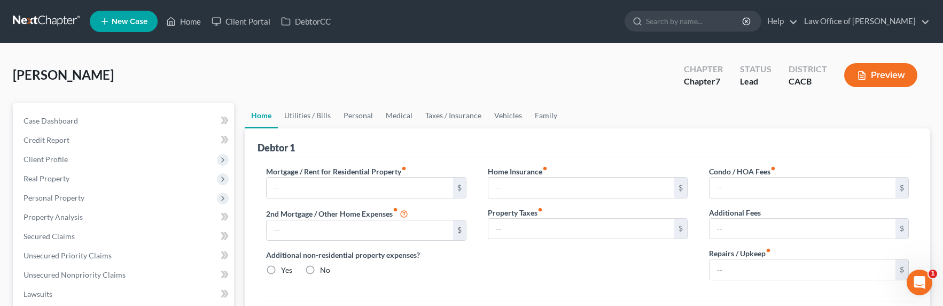
type input "3,045.00"
type input "0.00"
radio input "true"
type input "0.00"
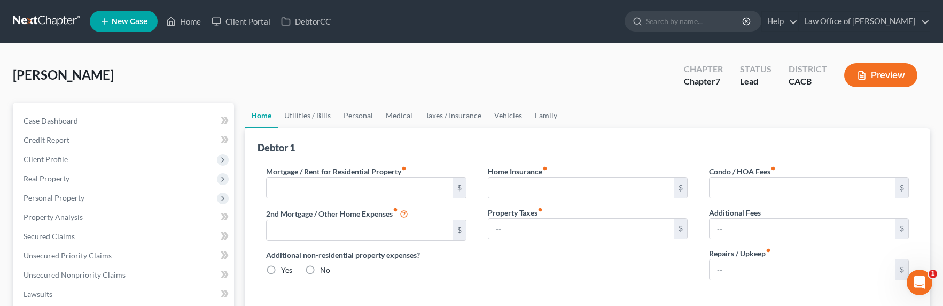
type input "0.00"
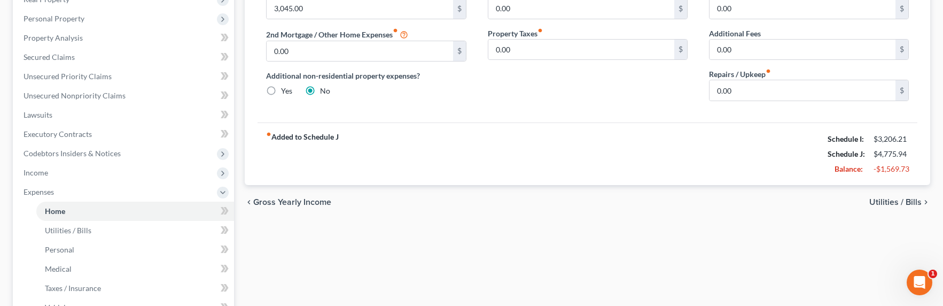
scroll to position [16, 0]
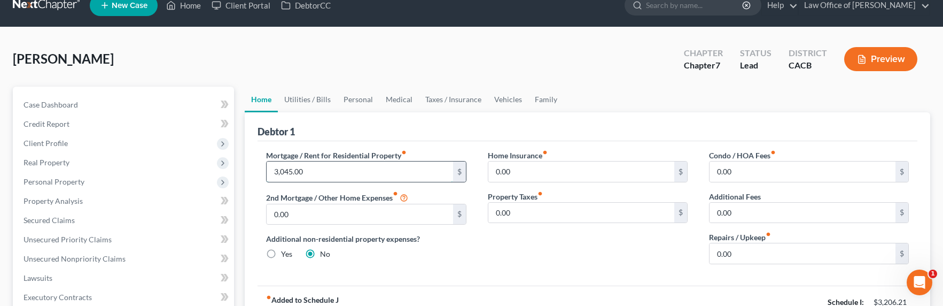
drag, startPoint x: 319, startPoint y: 174, endPoint x: 341, endPoint y: 169, distance: 22.4
click at [341, 169] on input "3,045.00" at bounding box center [360, 171] width 186 height 20
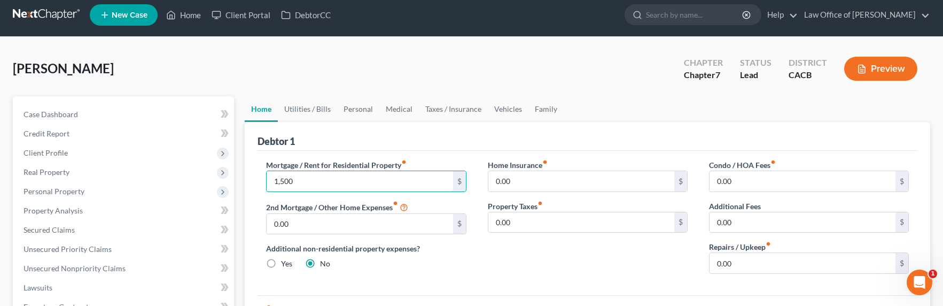
scroll to position [0, 0]
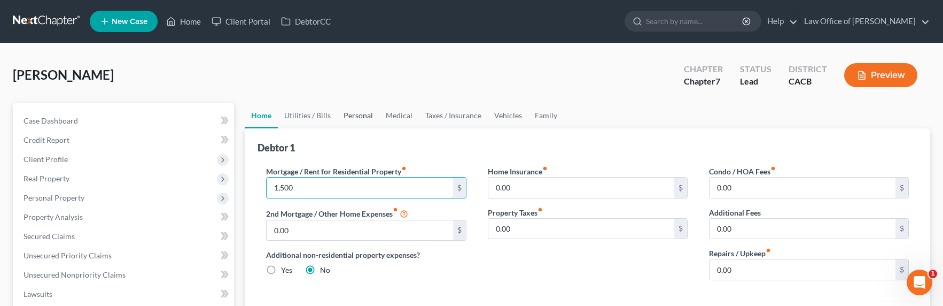
type input "1,500"
click at [362, 117] on link "Personal" at bounding box center [358, 116] width 42 height 26
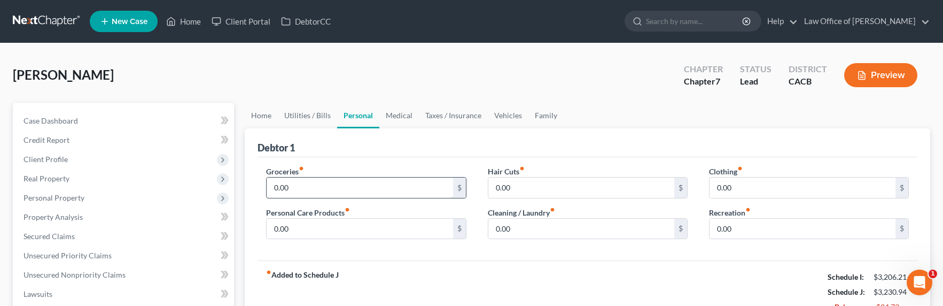
click at [292, 186] on input "0.00" at bounding box center [360, 187] width 186 height 20
type input "350"
type input "100"
type input "25"
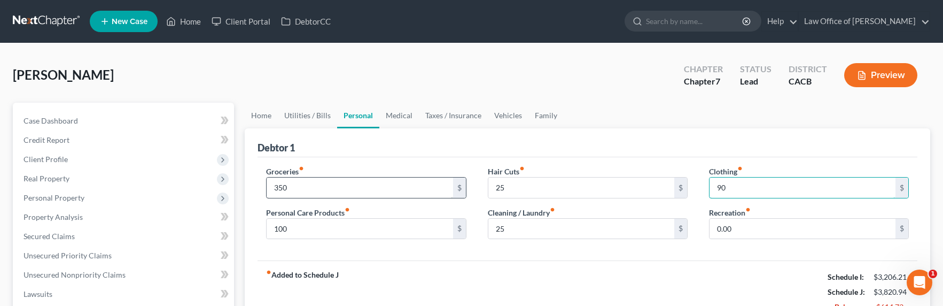
type input "90"
type input "95"
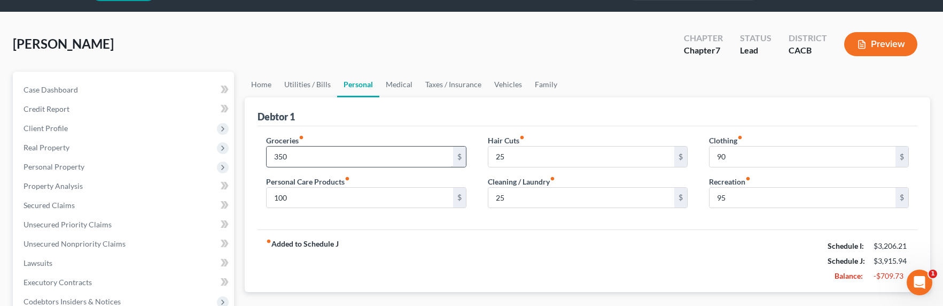
scroll to position [24, 0]
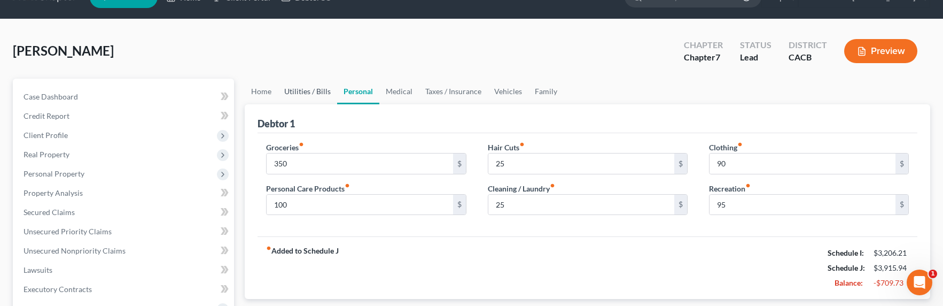
click at [309, 96] on link "Utilities / Bills" at bounding box center [307, 92] width 59 height 26
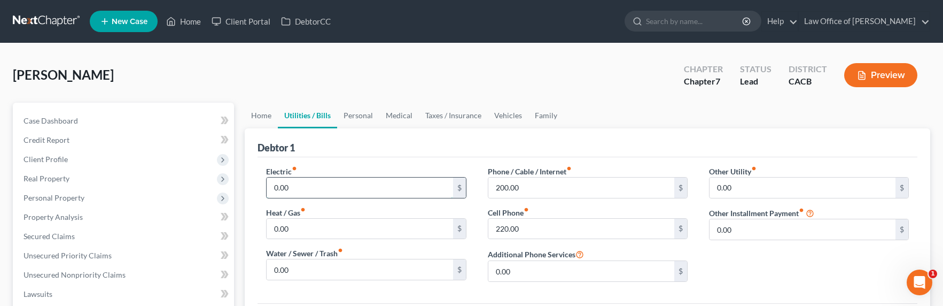
click at [294, 191] on input "0.00" at bounding box center [360, 187] width 186 height 20
type input "85"
type input "65"
type input "55"
type input "120"
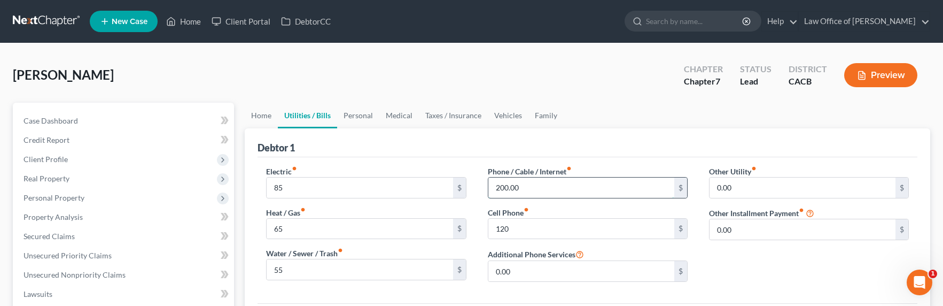
click at [505, 188] on input "200.00" at bounding box center [581, 187] width 186 height 20
click at [502, 188] on input "200.00" at bounding box center [581, 187] width 186 height 20
drag, startPoint x: 501, startPoint y: 187, endPoint x: 493, endPoint y: 185, distance: 8.3
click at [493, 185] on input "200.00" at bounding box center [581, 187] width 186 height 20
type input "100.00"
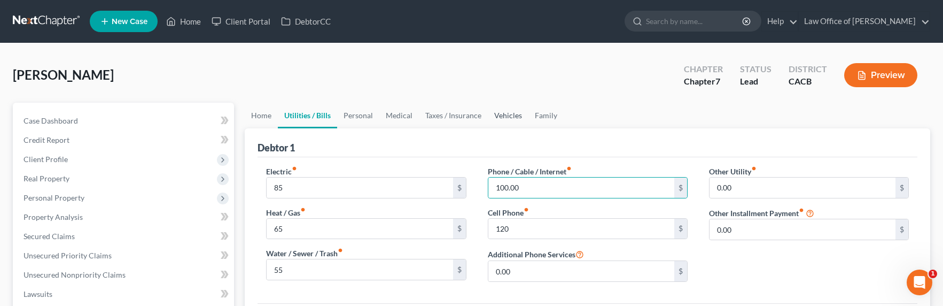
click at [503, 117] on link "Vehicles" at bounding box center [508, 116] width 41 height 26
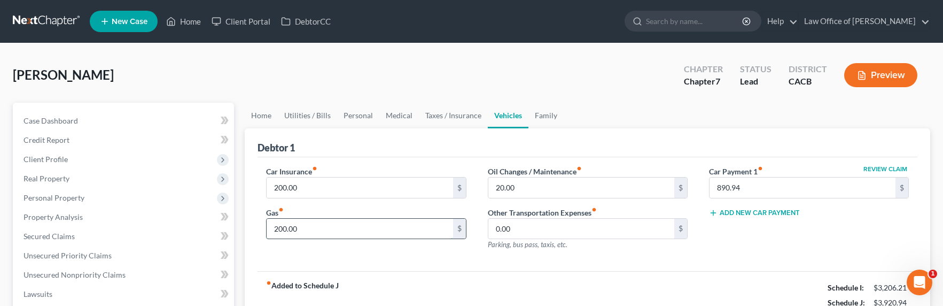
click at [289, 225] on input "200.00" at bounding box center [360, 229] width 186 height 20
click at [282, 235] on input "200.00" at bounding box center [360, 229] width 186 height 20
drag, startPoint x: 277, startPoint y: 229, endPoint x: 266, endPoint y: 228, distance: 11.2
click at [266, 228] on div "200.00 $" at bounding box center [366, 228] width 200 height 21
type input "300.00"
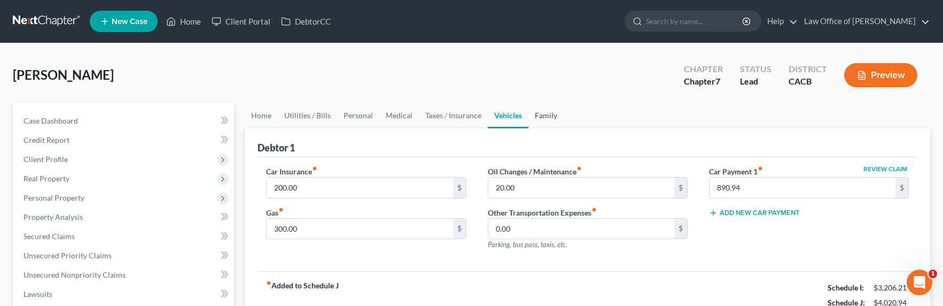
click at [543, 113] on link "Family" at bounding box center [546, 116] width 35 height 26
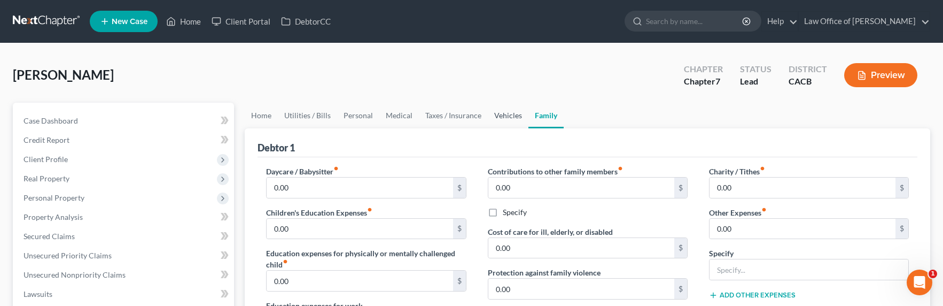
click at [493, 107] on link "Vehicles" at bounding box center [508, 116] width 41 height 26
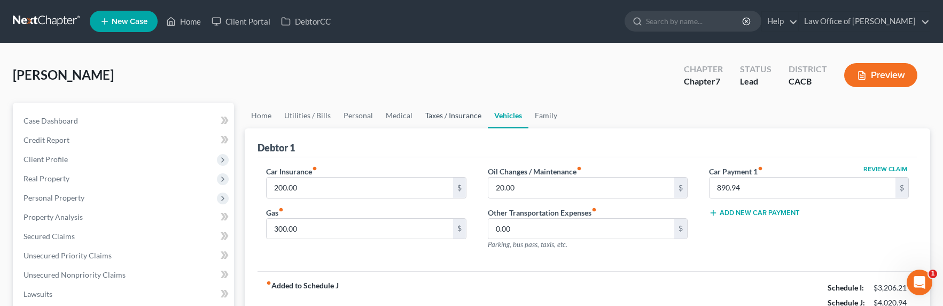
click at [444, 119] on link "Taxes / Insurance" at bounding box center [453, 116] width 69 height 26
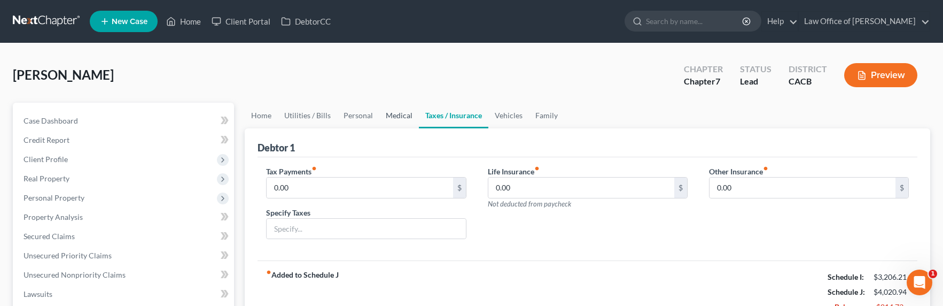
click at [385, 123] on link "Medical" at bounding box center [399, 116] width 40 height 26
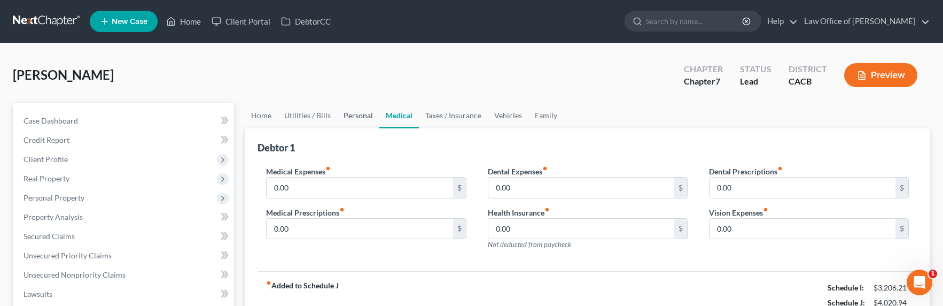
click at [337, 119] on link "Personal" at bounding box center [358, 116] width 42 height 26
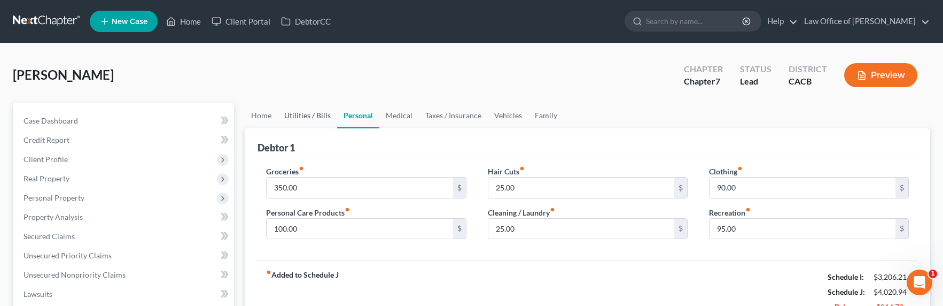
click at [293, 121] on link "Utilities / Bills" at bounding box center [307, 116] width 59 height 26
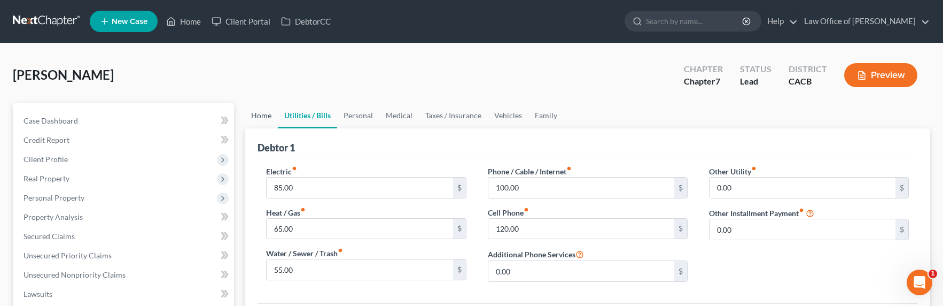
click at [253, 119] on link "Home" at bounding box center [261, 116] width 33 height 26
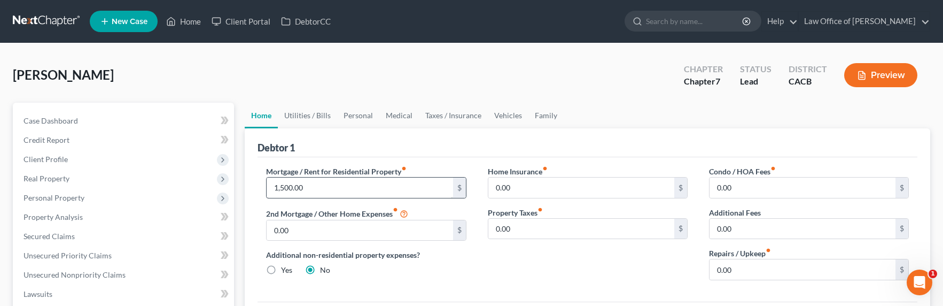
drag, startPoint x: 285, startPoint y: 197, endPoint x: 283, endPoint y: 190, distance: 7.3
click at [285, 197] on div "1,500.00 $" at bounding box center [366, 187] width 200 height 21
click at [282, 184] on input "1,500.00" at bounding box center [360, 187] width 186 height 20
click at [283, 185] on input "1,500.00" at bounding box center [360, 187] width 186 height 20
click at [280, 187] on input "1,500.00" at bounding box center [360, 187] width 186 height 20
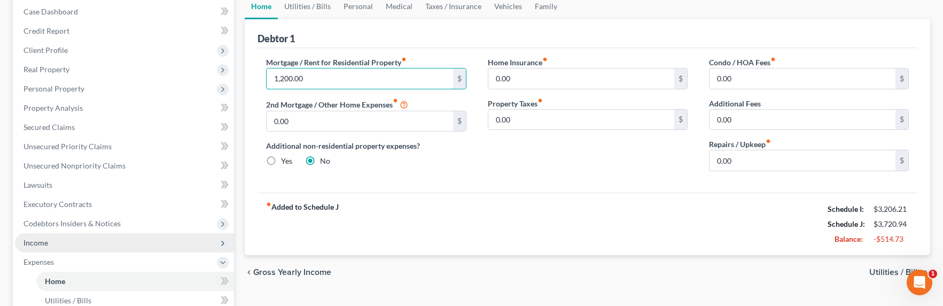
scroll to position [120, 0]
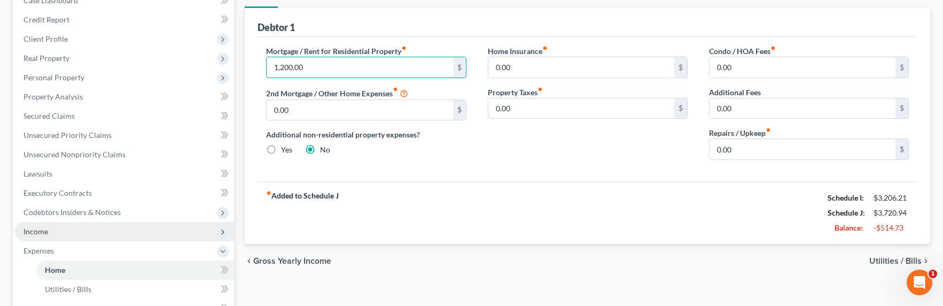
type input "1,200.00"
click at [40, 230] on span "Income" at bounding box center [36, 231] width 25 height 9
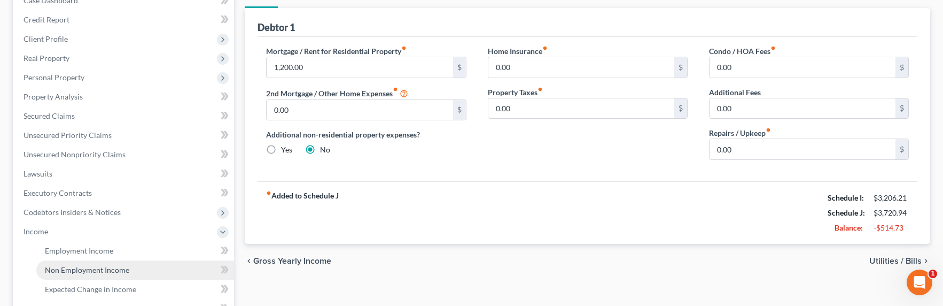
click at [76, 265] on span "Non Employment Income" at bounding box center [87, 269] width 84 height 9
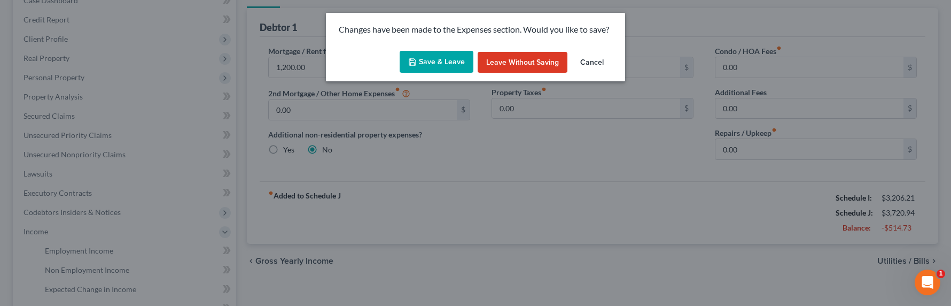
click at [418, 60] on button "Save & Leave" at bounding box center [437, 62] width 74 height 22
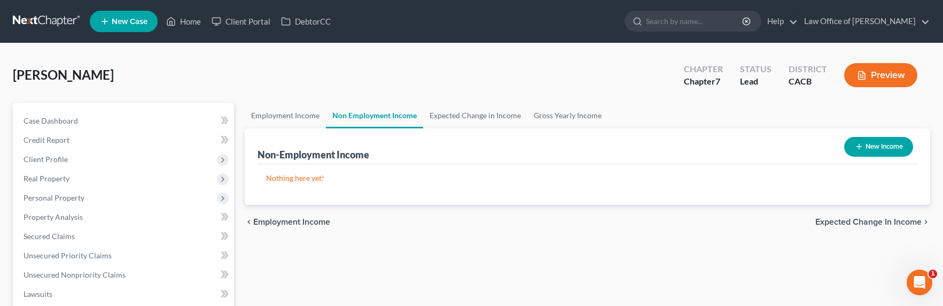
click at [887, 148] on button "New Income" at bounding box center [878, 147] width 69 height 20
select select "0"
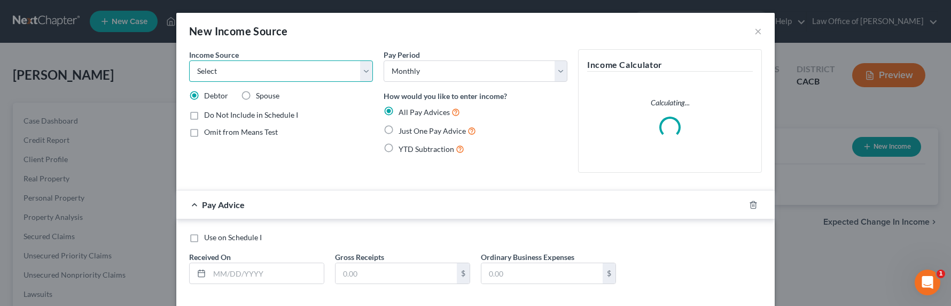
click at [293, 64] on select "Select Unemployment Disability (from employer) Pension Retirement Social Securi…" at bounding box center [281, 70] width 184 height 21
select select "13"
click at [189, 60] on select "Select Unemployment Disability (from employer) Pension Retirement Social Securi…" at bounding box center [281, 70] width 184 height 21
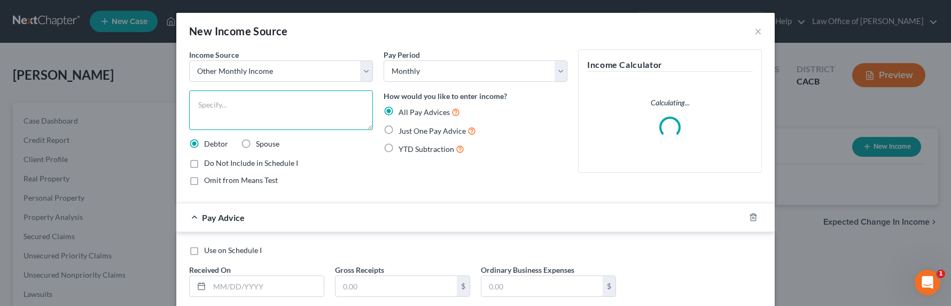
click at [234, 108] on textarea at bounding box center [281, 110] width 184 height 40
type textarea "Savings & Contributions"
click at [420, 131] on span "Just One Pay Advice" at bounding box center [432, 130] width 67 height 9
click at [410, 131] on input "Just One Pay Advice" at bounding box center [406, 128] width 7 height 7
radio input "true"
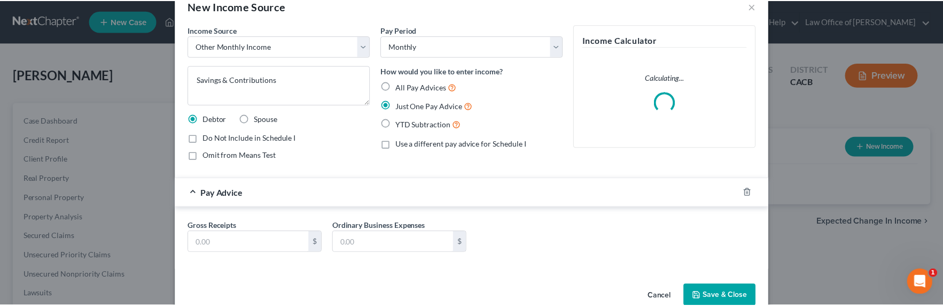
scroll to position [47, 0]
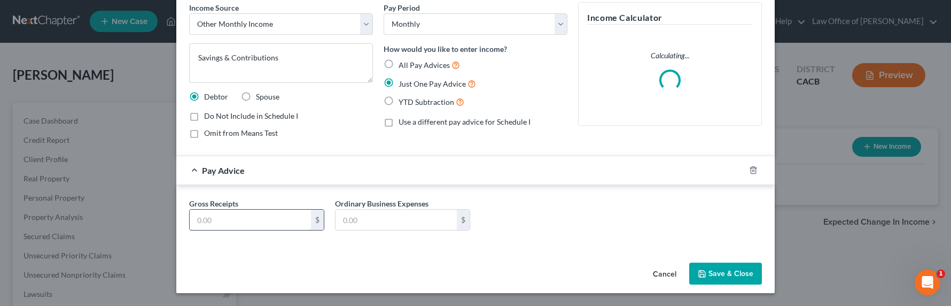
click at [231, 219] on input "text" at bounding box center [250, 219] width 121 height 20
type input "300"
click at [730, 276] on button "Save & Close" at bounding box center [725, 273] width 73 height 22
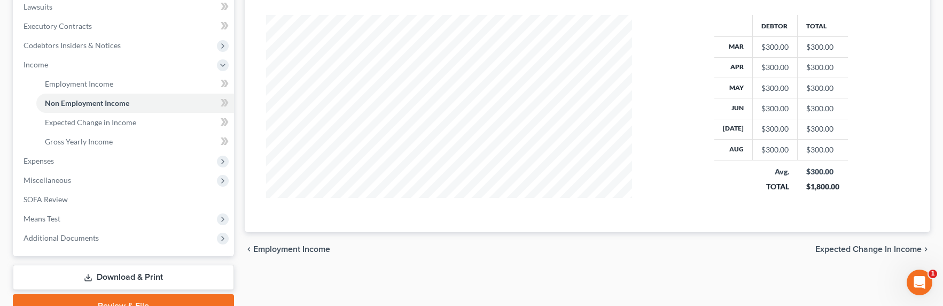
scroll to position [338, 0]
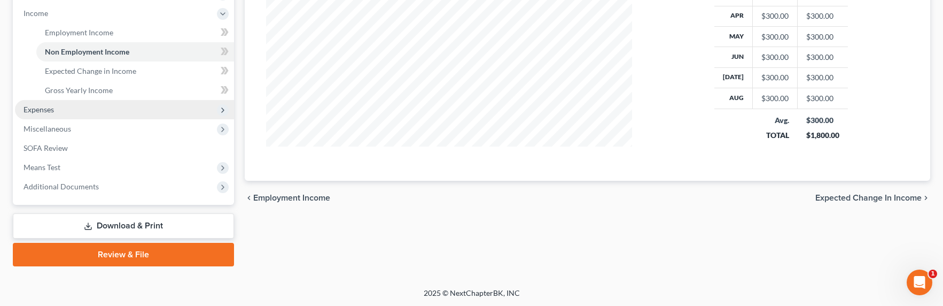
click at [41, 110] on span "Expenses" at bounding box center [39, 109] width 30 height 9
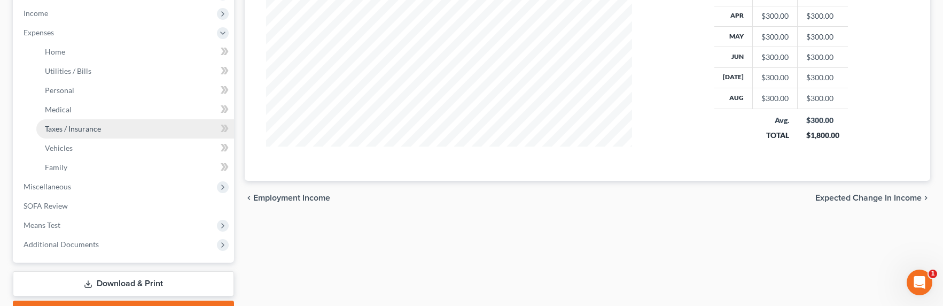
click at [52, 119] on link "Taxes / Insurance" at bounding box center [135, 128] width 198 height 19
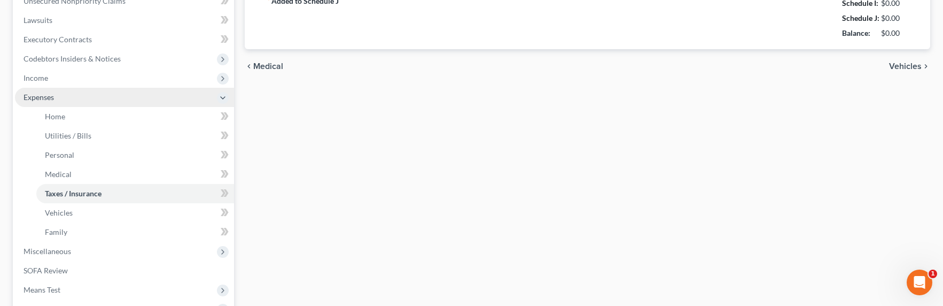
type input "0.00"
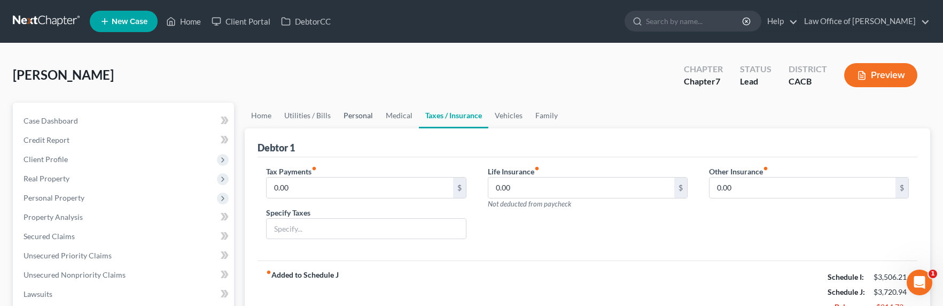
click at [346, 115] on link "Personal" at bounding box center [358, 116] width 42 height 26
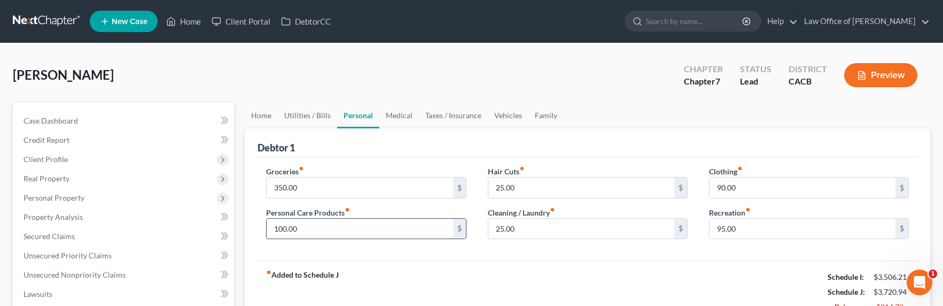
click at [282, 230] on input "100.00" at bounding box center [360, 229] width 186 height 20
click at [281, 229] on input "100.00" at bounding box center [360, 229] width 186 height 20
drag, startPoint x: 282, startPoint y: 229, endPoint x: 248, endPoint y: 228, distance: 33.7
click at [248, 228] on div "Debtor 1 Groceries fiber_manual_record 350.00 $ Personal Care Products fiber_ma…" at bounding box center [588, 225] width 686 height 195
type input "60.00"
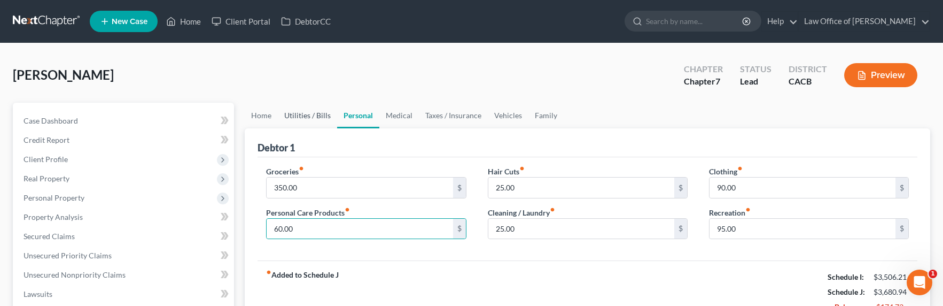
click at [293, 109] on link "Utilities / Bills" at bounding box center [307, 116] width 59 height 26
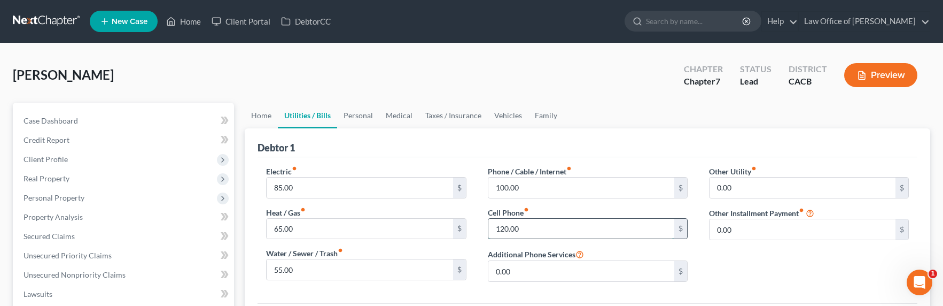
click at [501, 230] on input "120.00" at bounding box center [581, 229] width 186 height 20
click at [503, 229] on input "120.00" at bounding box center [581, 229] width 186 height 20
drag, startPoint x: 504, startPoint y: 230, endPoint x: 482, endPoint y: 227, distance: 22.6
click at [482, 227] on div "Phone / Cable / Internet fiber_manual_record 100.00 $ Cell Phone fiber_manual_r…" at bounding box center [587, 228] width 221 height 125
type input "90.00"
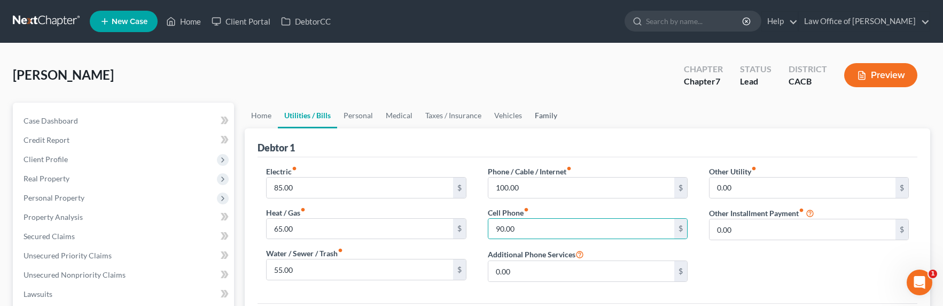
click at [544, 113] on link "Family" at bounding box center [546, 116] width 35 height 26
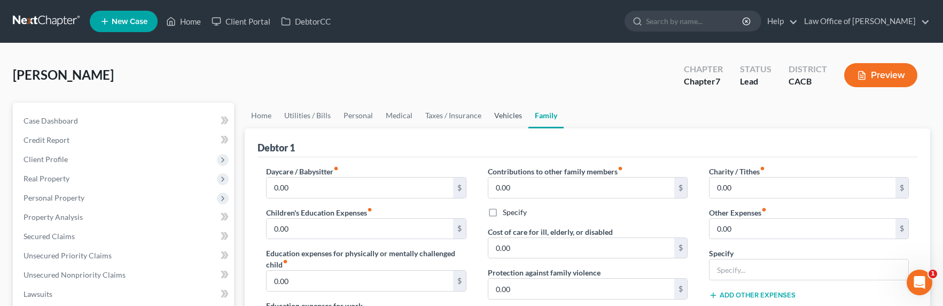
click at [508, 108] on link "Vehicles" at bounding box center [508, 116] width 41 height 26
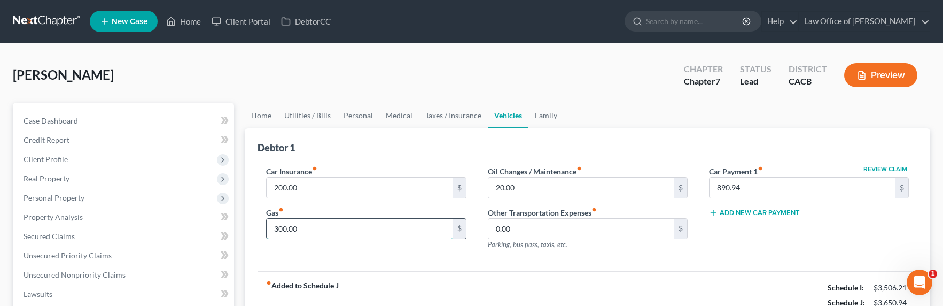
click at [285, 236] on input "300.00" at bounding box center [360, 229] width 186 height 20
click at [278, 227] on input "300.00" at bounding box center [360, 229] width 186 height 20
drag, startPoint x: 279, startPoint y: 227, endPoint x: 260, endPoint y: 229, distance: 19.4
click at [260, 229] on div "Car Insurance fiber_manual_record 200.00 $ Gas fiber_manual_record 300.00 $" at bounding box center [365, 212] width 221 height 93
type input "200.00"
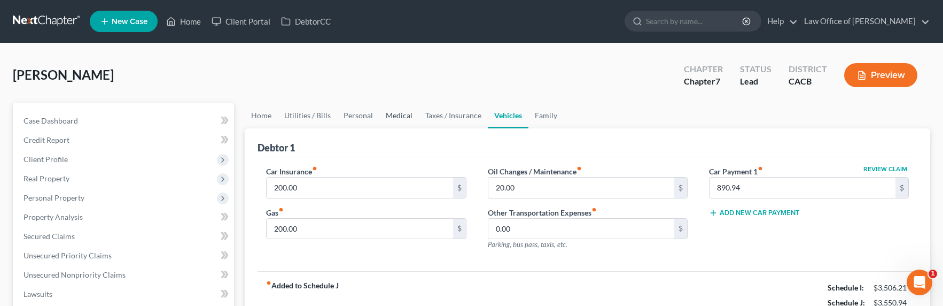
click at [393, 113] on link "Medical" at bounding box center [399, 116] width 40 height 26
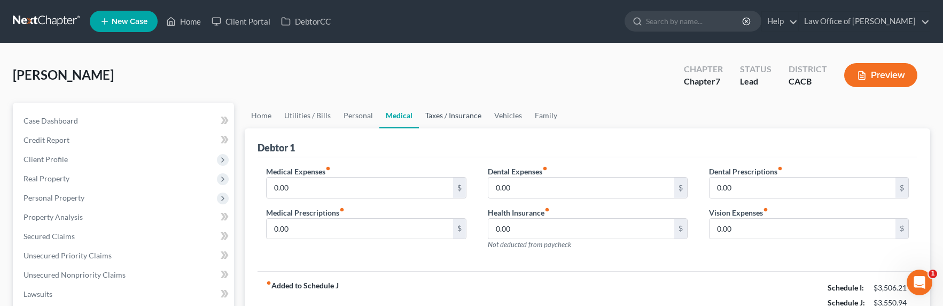
click at [450, 119] on link "Taxes / Insurance" at bounding box center [453, 116] width 69 height 26
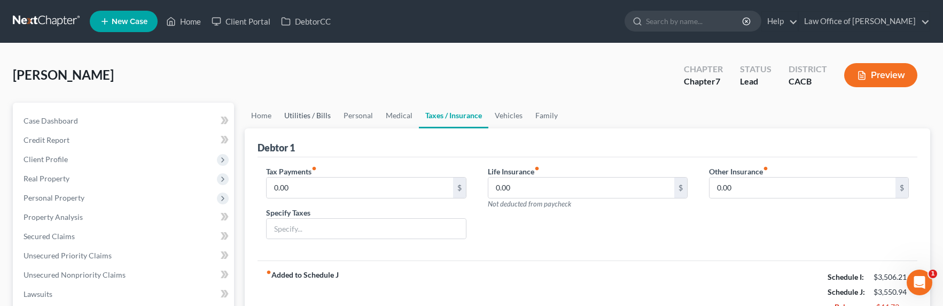
click at [317, 123] on link "Utilities / Bills" at bounding box center [307, 116] width 59 height 26
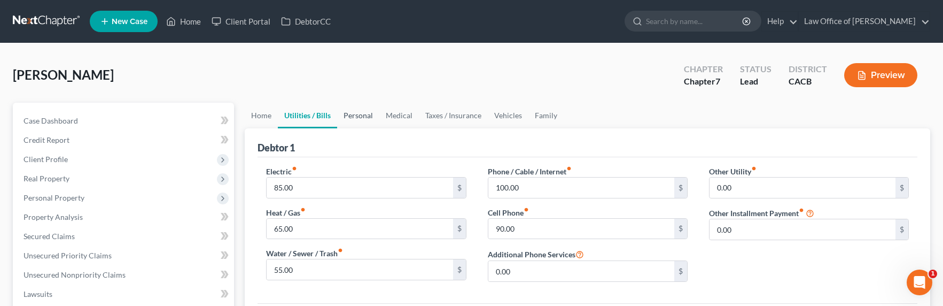
click at [357, 115] on link "Personal" at bounding box center [358, 116] width 42 height 26
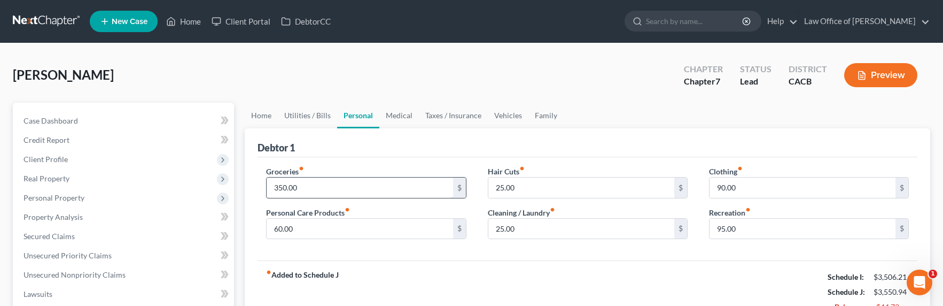
click at [283, 185] on input "350.00" at bounding box center [360, 187] width 186 height 20
click at [285, 188] on input "350.00" at bounding box center [360, 187] width 186 height 20
click at [279, 187] on input "350.00" at bounding box center [360, 187] width 186 height 20
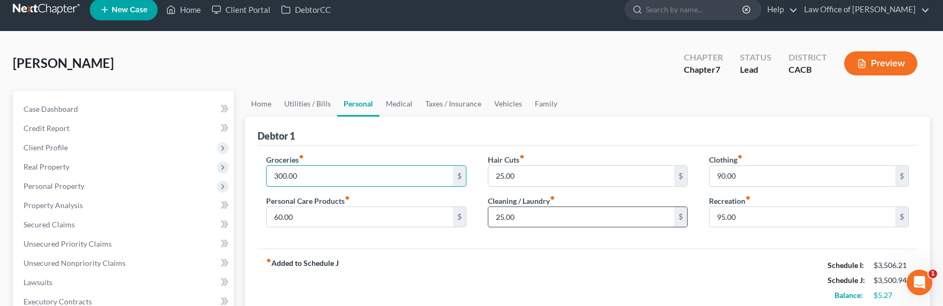
scroll to position [26, 0]
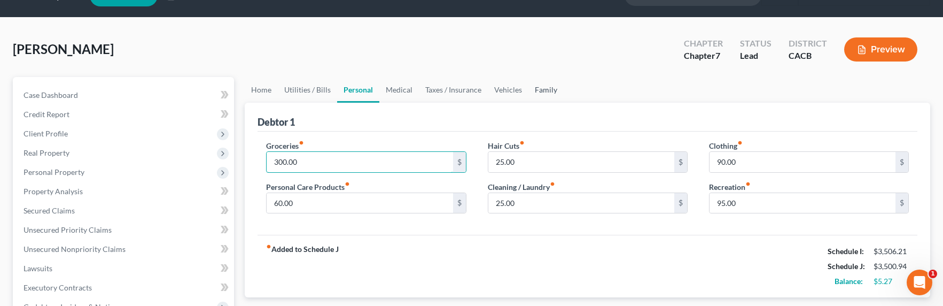
type input "300.00"
click at [548, 90] on link "Family" at bounding box center [546, 90] width 35 height 26
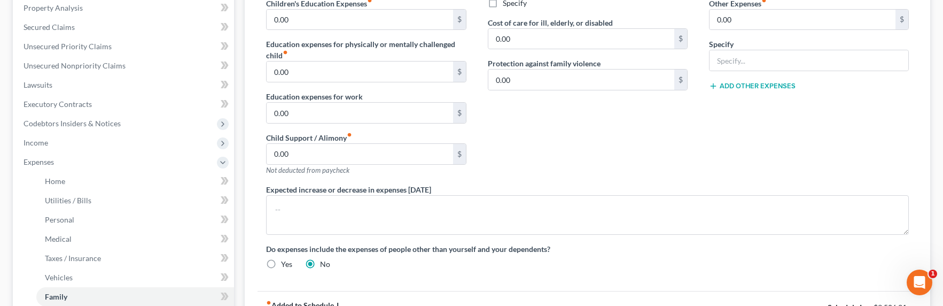
scroll to position [229, 0]
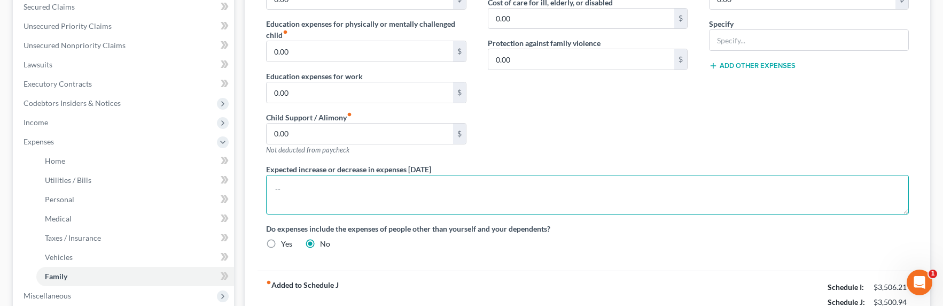
click at [405, 203] on textarea at bounding box center [587, 195] width 643 height 40
type textarea "O"
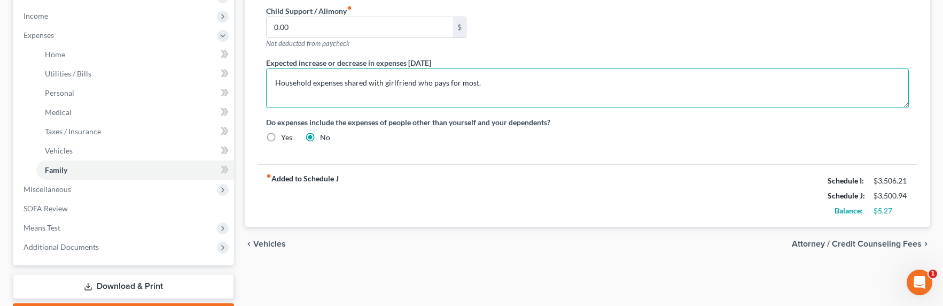
scroll to position [396, 0]
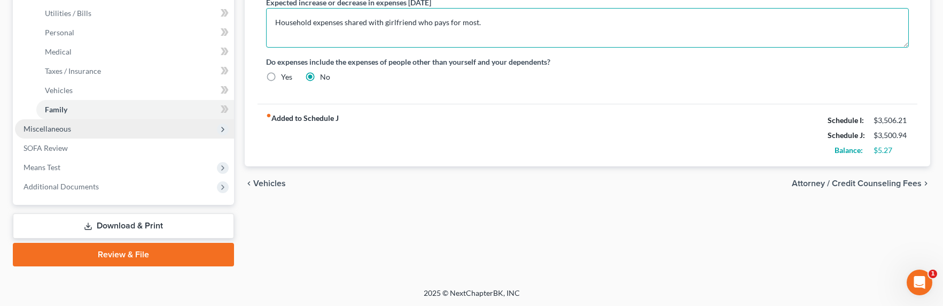
type textarea "Household expenses shared with girlfriend who pays for most."
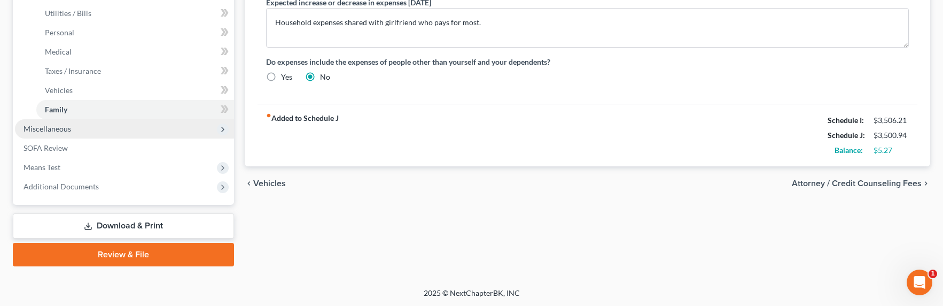
click at [72, 122] on span "Miscellaneous" at bounding box center [124, 128] width 219 height 19
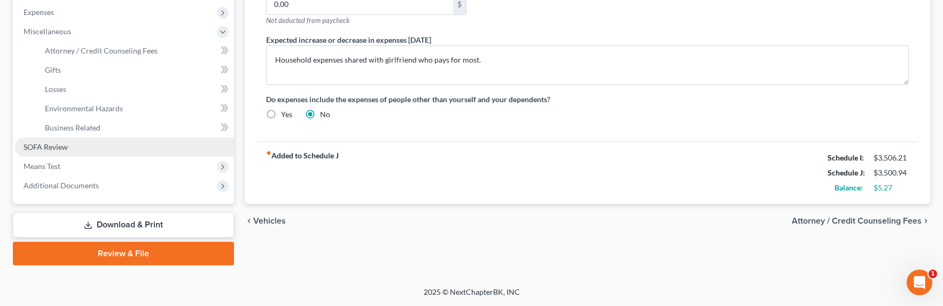
scroll to position [358, 0]
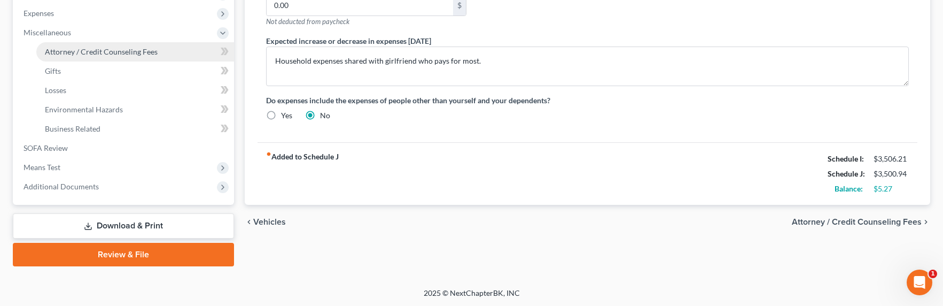
click at [77, 50] on span "Attorney / Credit Counseling Fees" at bounding box center [101, 51] width 113 height 9
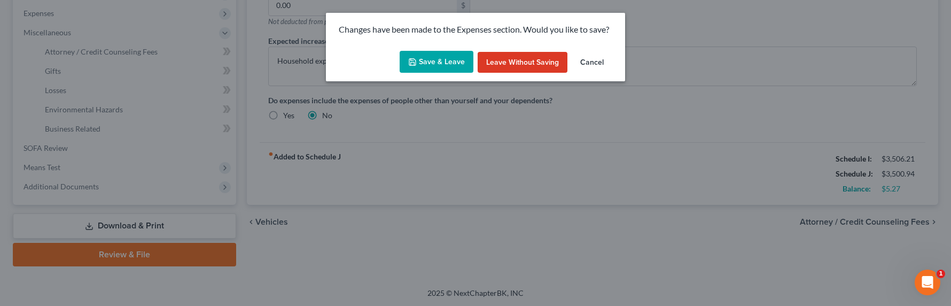
click at [429, 59] on button "Save & Leave" at bounding box center [437, 62] width 74 height 22
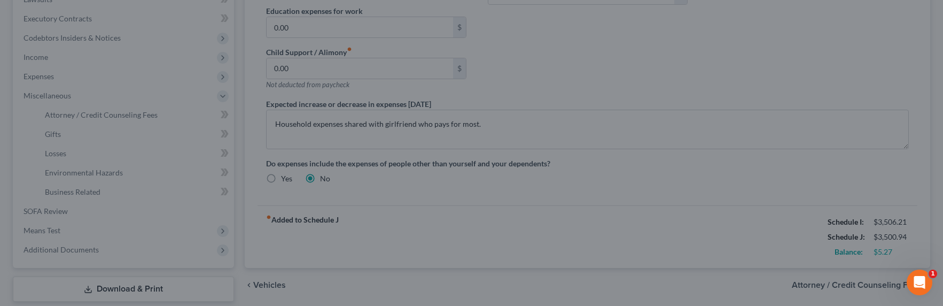
select select "0"
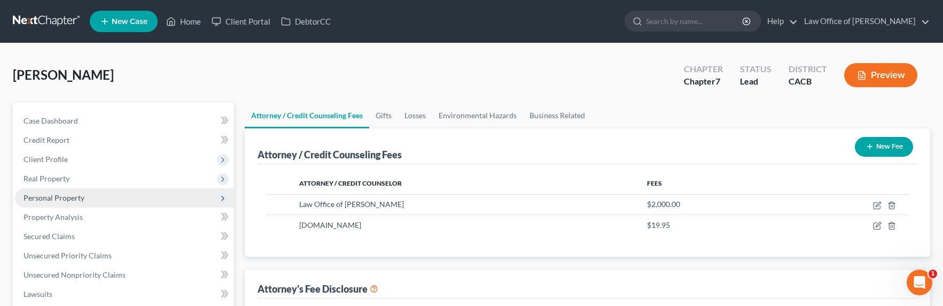
click at [44, 193] on span "Personal Property" at bounding box center [54, 197] width 61 height 9
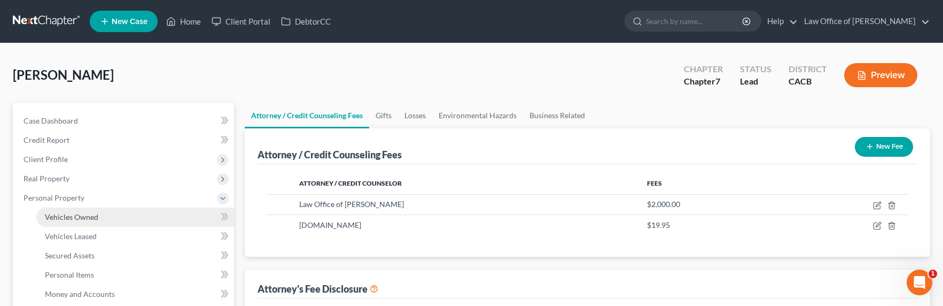
click at [75, 222] on link "Vehicles Owned" at bounding box center [135, 216] width 198 height 19
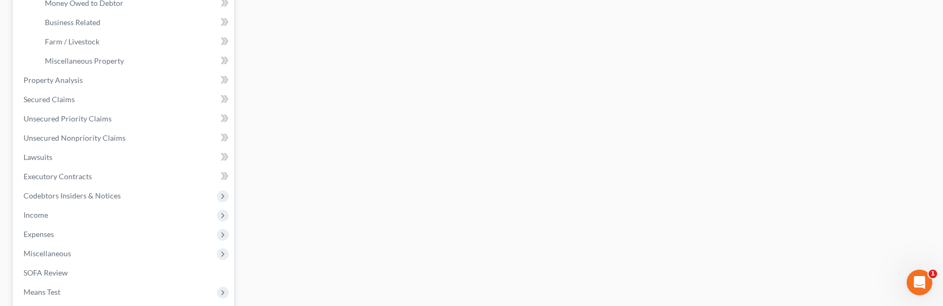
scroll to position [128, 0]
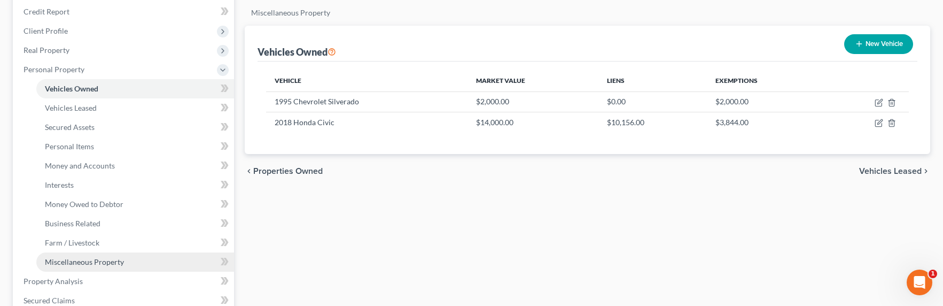
click at [96, 263] on span "Miscellaneous Property" at bounding box center [84, 261] width 79 height 9
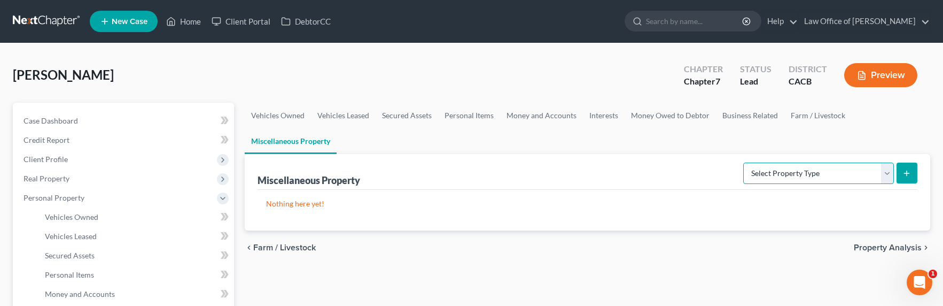
click at [865, 170] on select "Select Property Type Assigned for Creditor Benefit [DATE] Holding for Another N…" at bounding box center [818, 172] width 151 height 21
select select "transferred"
click at [743, 162] on select "Select Property Type Assigned for Creditor Benefit [DATE] Holding for Another N…" at bounding box center [818, 172] width 151 height 21
click at [899, 173] on button "submit" at bounding box center [907, 172] width 21 height 21
select select "Ordinary ([DATE])"
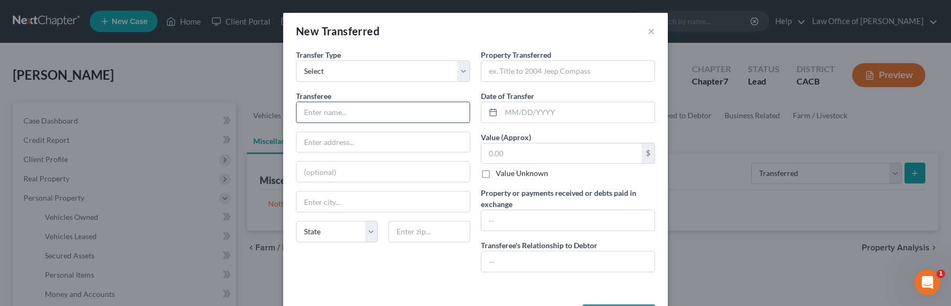
click at [370, 113] on input "text" at bounding box center [383, 112] width 173 height 20
type input "[PERSON_NAME]"
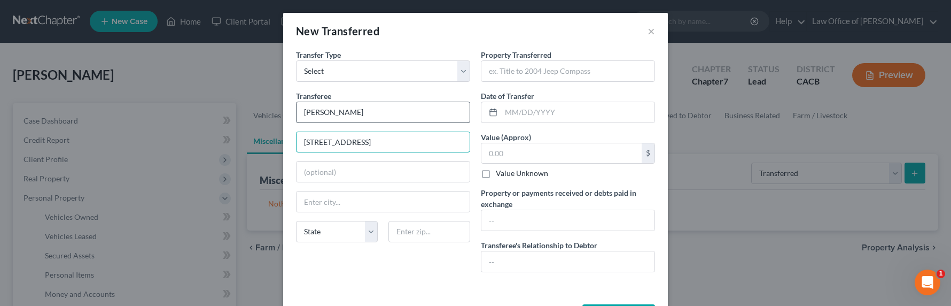
type input "[STREET_ADDRESS]"
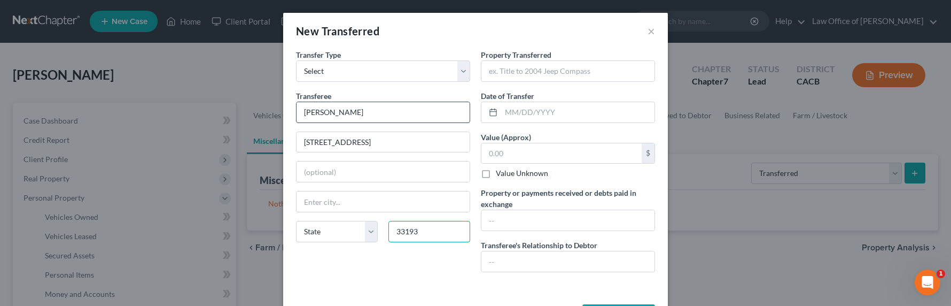
type input "33193"
type input "[GEOGRAPHIC_DATA]"
click at [324, 228] on select "State [US_STATE] AK AR AZ CA CO CT DE DC [GEOGRAPHIC_DATA] [GEOGRAPHIC_DATA] GU…" at bounding box center [337, 231] width 82 height 21
select select "9"
click at [296, 221] on select "State [US_STATE] AK AR AZ CA CO CT DE DC [GEOGRAPHIC_DATA] [GEOGRAPHIC_DATA] GU…" at bounding box center [337, 231] width 82 height 21
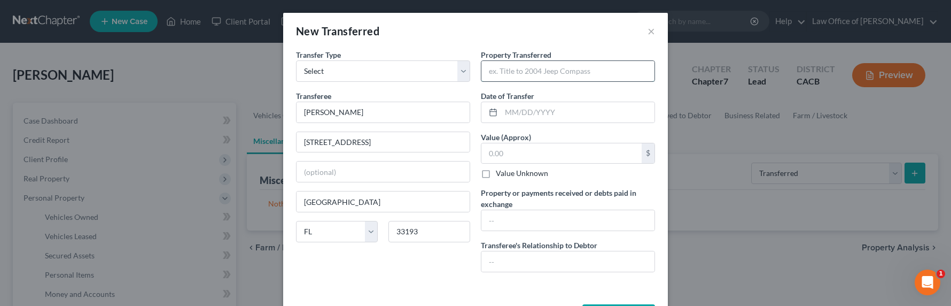
click at [525, 71] on input "text" at bounding box center [568, 71] width 173 height 20
type input "As part of divorce and marital settlement agreement, [PERSON_NAME] quitclaimed …"
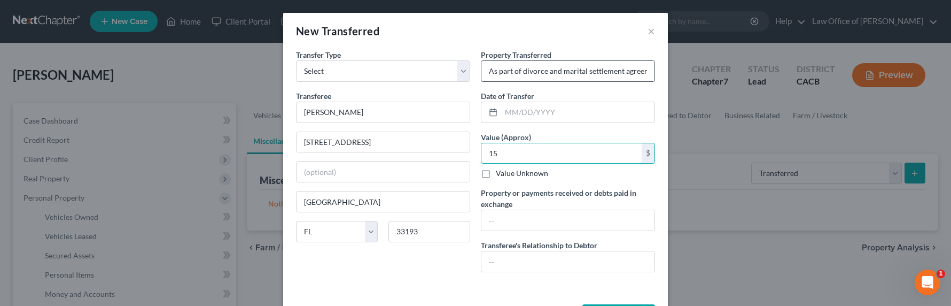
type input "1"
click at [529, 174] on label "Value Unknown" at bounding box center [522, 173] width 52 height 11
click at [507, 174] on input "Value Unknown" at bounding box center [503, 171] width 7 height 7
checkbox input "true"
type input "0.00"
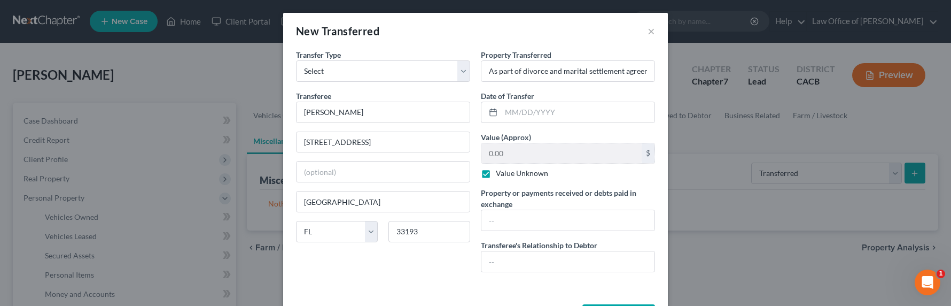
click at [523, 231] on div "Property Transferred * As part of divorce and marital settlement agreement, [PE…" at bounding box center [568, 164] width 185 height 231
click at [526, 220] on input "text" at bounding box center [568, 220] width 173 height 20
type input "As part of marital settlement agreement, debtor got to keep his separate assets…"
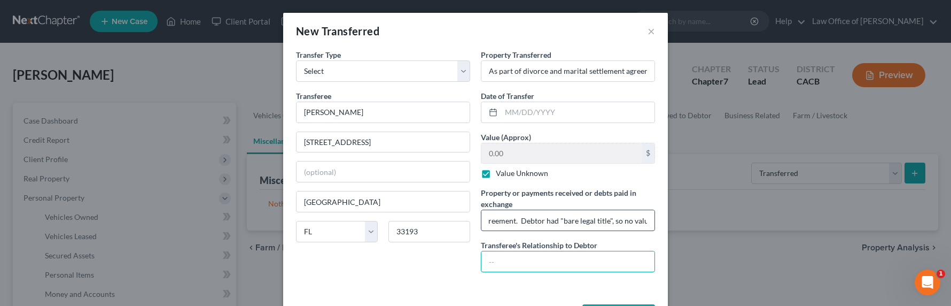
scroll to position [0, 0]
type input "W"
type input "Ex-Wife"
click at [542, 110] on input "text" at bounding box center [577, 112] width 153 height 20
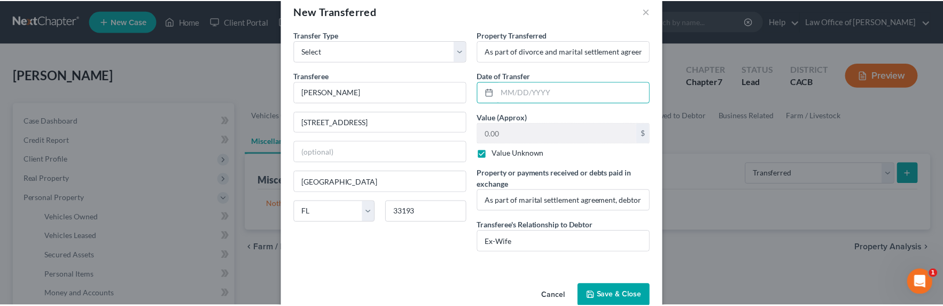
scroll to position [42, 0]
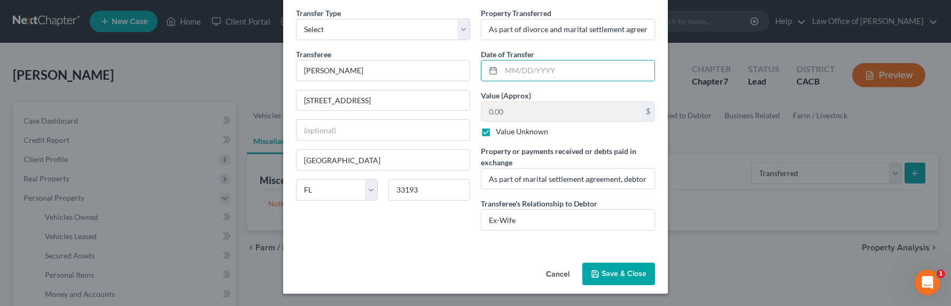
click at [629, 278] on button "Save & Close" at bounding box center [619, 273] width 73 height 22
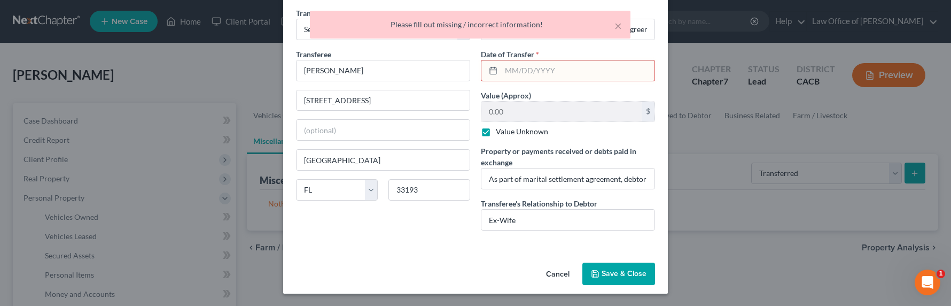
click at [503, 67] on input "text" at bounding box center [577, 70] width 153 height 20
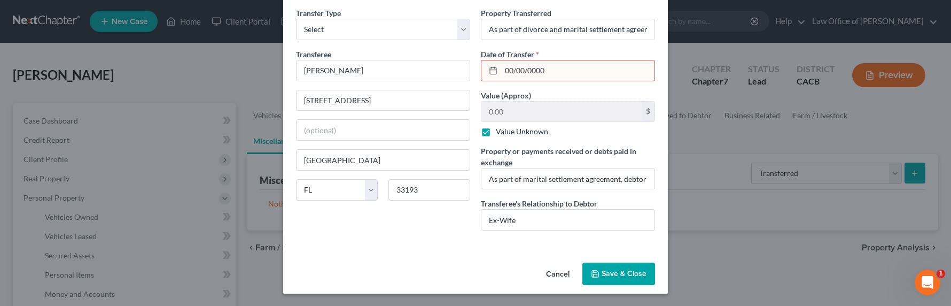
click at [625, 273] on button "Save & Close" at bounding box center [619, 273] width 73 height 22
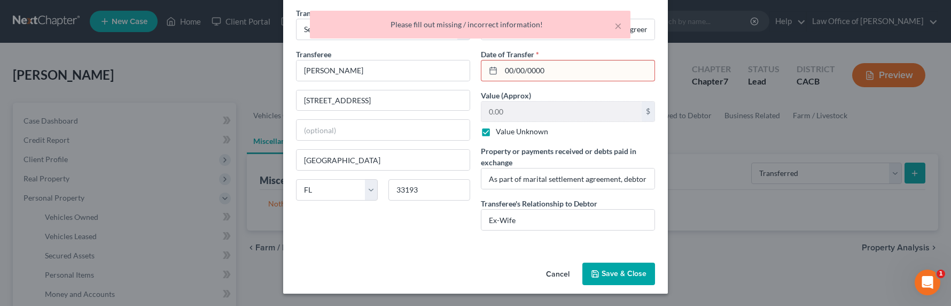
drag, startPoint x: 554, startPoint y: 66, endPoint x: 481, endPoint y: 65, distance: 73.2
click at [481, 65] on div "00/00/0000" at bounding box center [568, 70] width 174 height 21
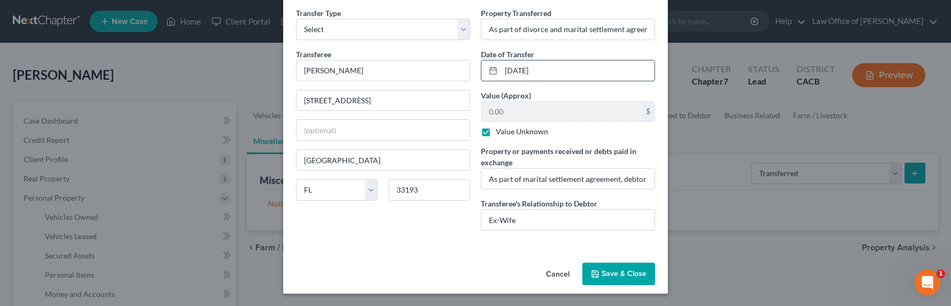
type input "[DATE]"
click at [601, 275] on button "Save & Close" at bounding box center [619, 273] width 73 height 22
